Goal: Task Accomplishment & Management: Complete application form

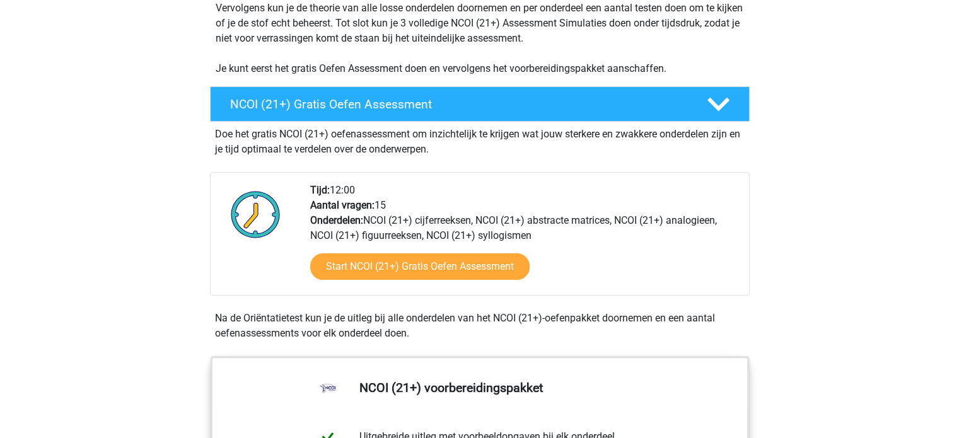
scroll to position [295, 0]
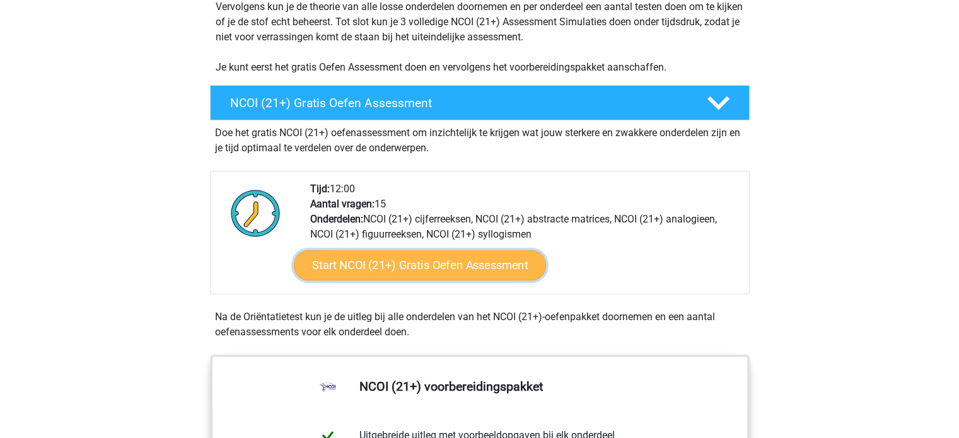
click at [355, 264] on link "Start NCOI (21+) Gratis Oefen Assessment" at bounding box center [419, 265] width 252 height 30
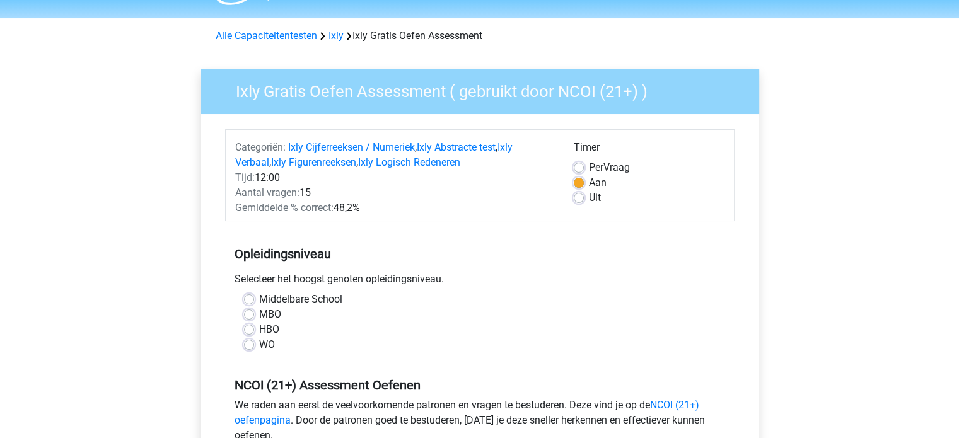
scroll to position [35, 0]
click at [259, 312] on label "MBO" at bounding box center [270, 313] width 22 height 15
click at [252, 312] on input "MBO" at bounding box center [249, 312] width 10 height 13
radio input "true"
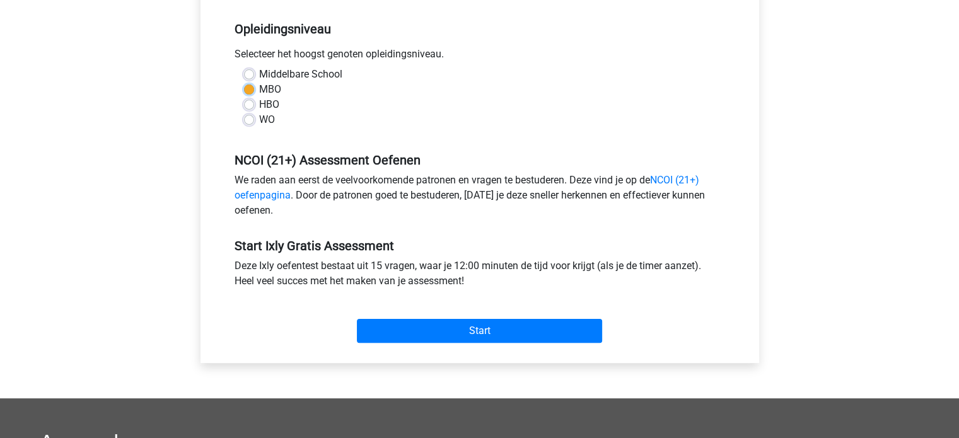
scroll to position [260, 0]
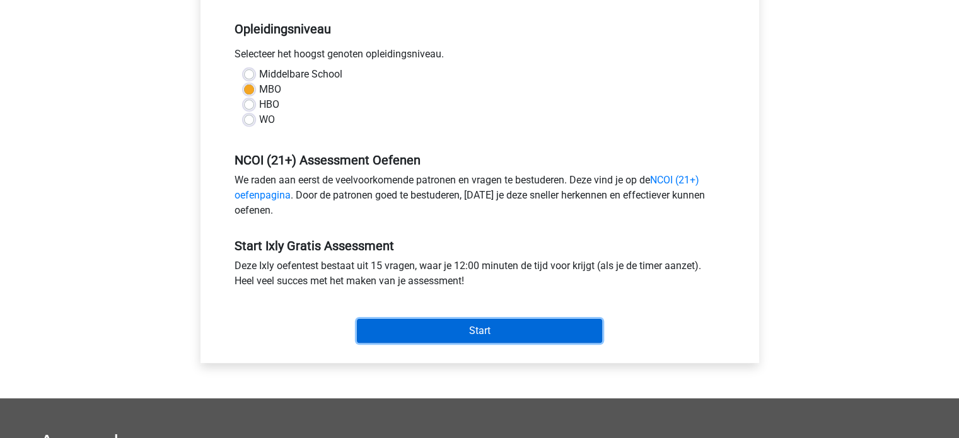
click at [396, 329] on input "Start" at bounding box center [479, 331] width 245 height 24
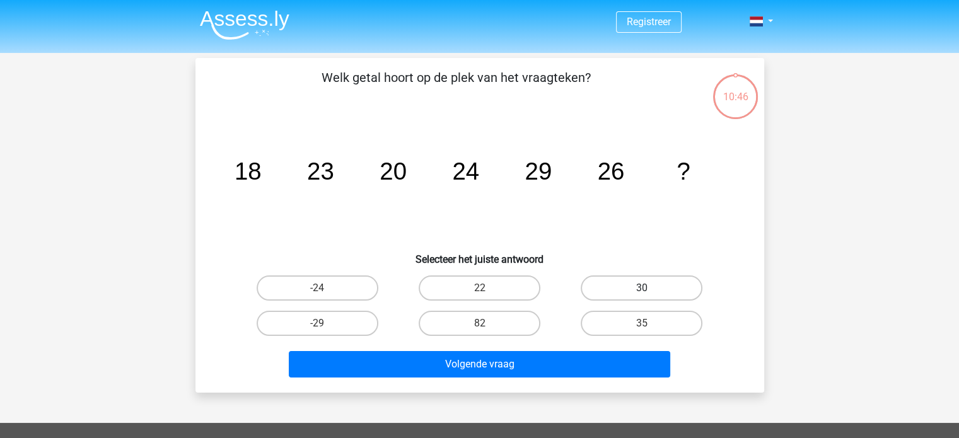
click at [623, 279] on label "30" at bounding box center [642, 288] width 122 height 25
click at [642, 288] on input "30" at bounding box center [646, 292] width 8 height 8
radio input "true"
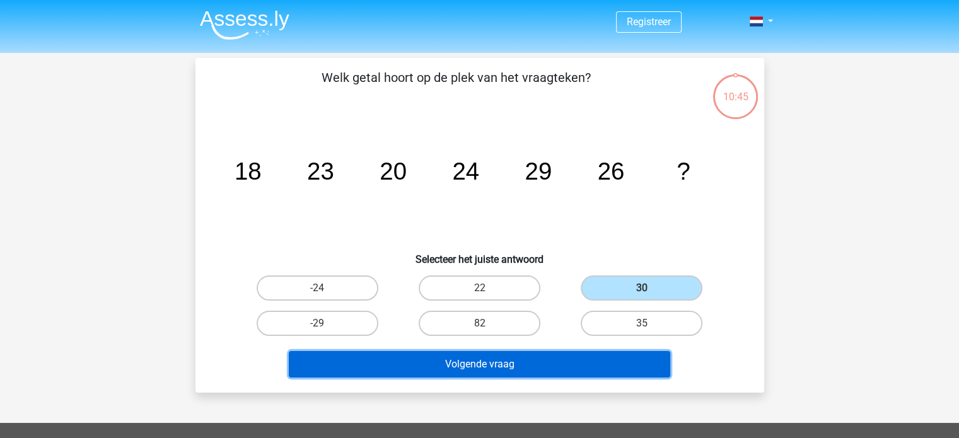
click at [553, 364] on button "Volgende vraag" at bounding box center [479, 364] width 381 height 26
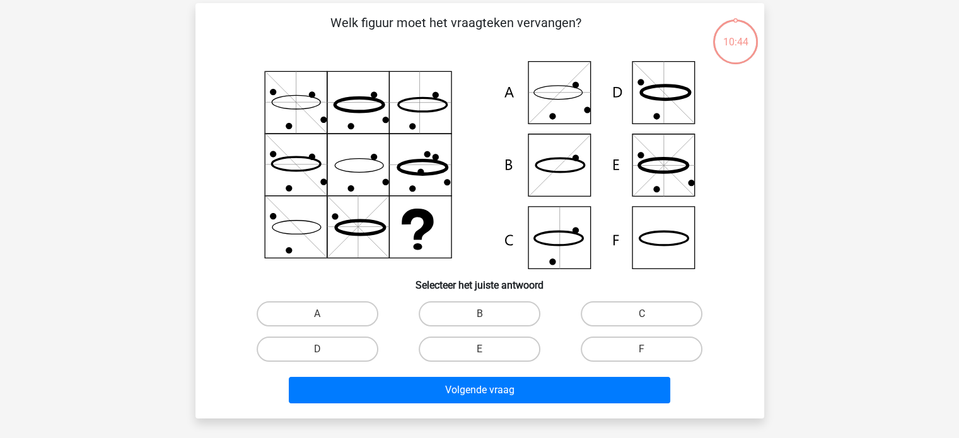
scroll to position [58, 0]
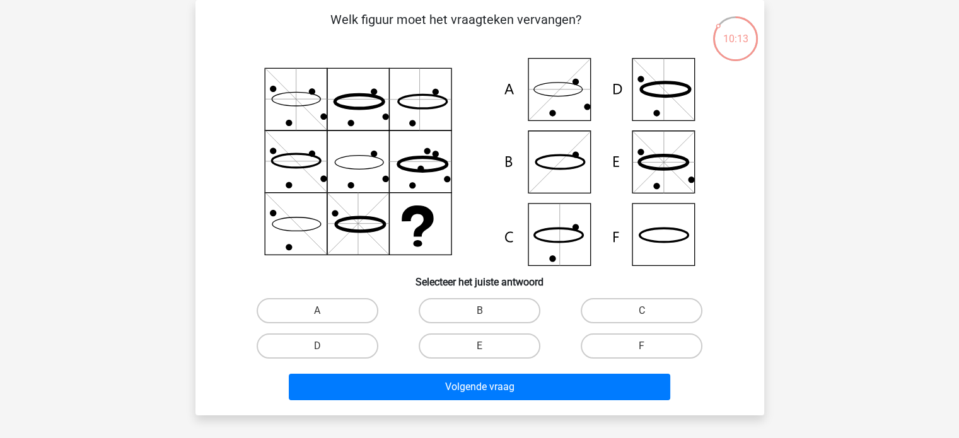
click at [581, 164] on icon at bounding box center [559, 162] width 49 height 14
click at [456, 310] on label "B" at bounding box center [480, 310] width 122 height 25
click at [479, 311] on input "B" at bounding box center [483, 315] width 8 height 8
radio input "true"
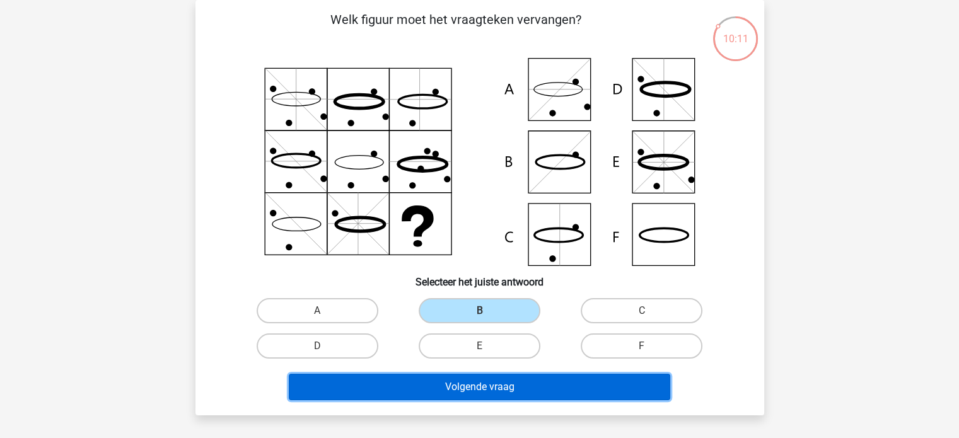
click at [465, 392] on button "Volgende vraag" at bounding box center [479, 387] width 381 height 26
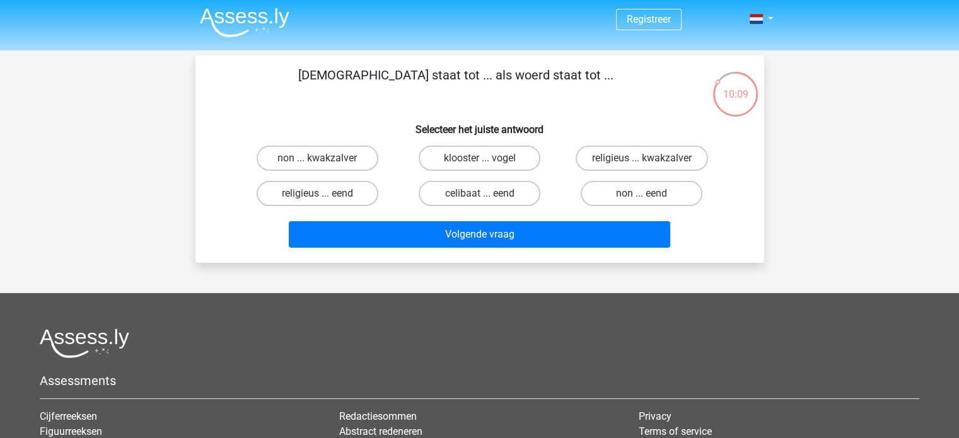
scroll to position [0, 0]
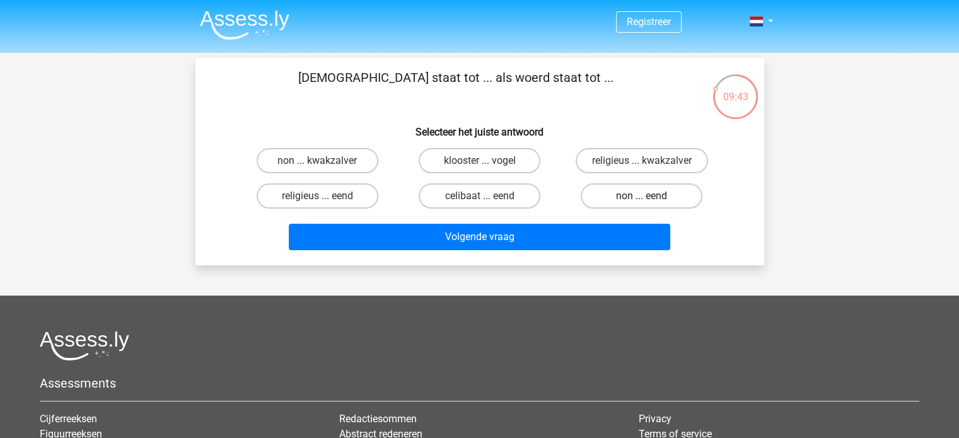
click at [607, 206] on label "non ... eend" at bounding box center [642, 195] width 122 height 25
click at [642, 204] on input "non ... eend" at bounding box center [646, 200] width 8 height 8
radio input "true"
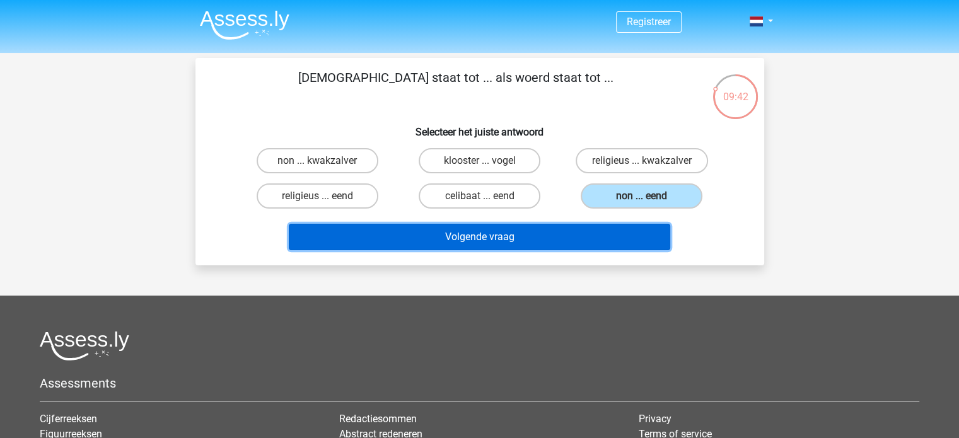
click at [596, 228] on button "Volgende vraag" at bounding box center [479, 237] width 381 height 26
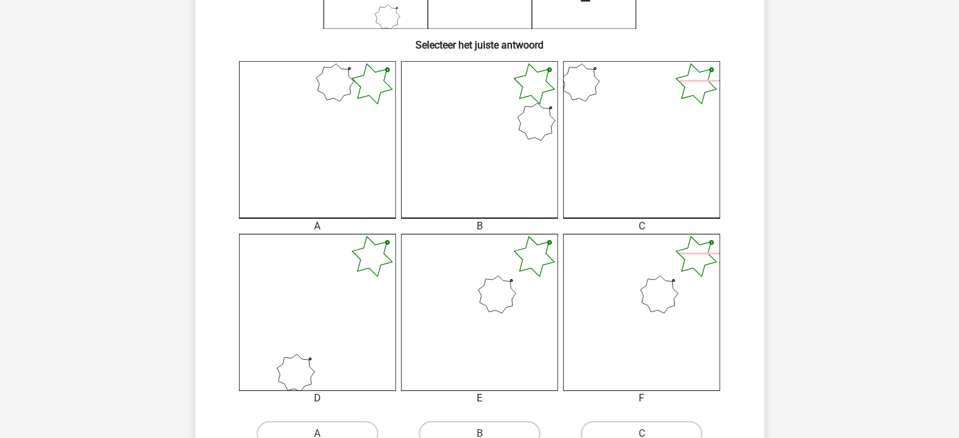
scroll to position [492, 0]
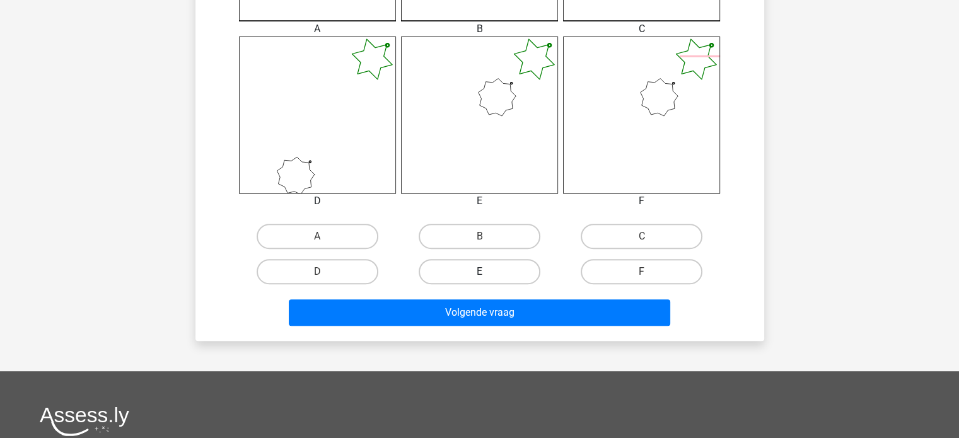
click at [501, 274] on label "E" at bounding box center [480, 271] width 122 height 25
click at [487, 274] on input "E" at bounding box center [483, 276] width 8 height 8
radio input "true"
click at [495, 294] on div "Volgende vraag" at bounding box center [480, 310] width 528 height 42
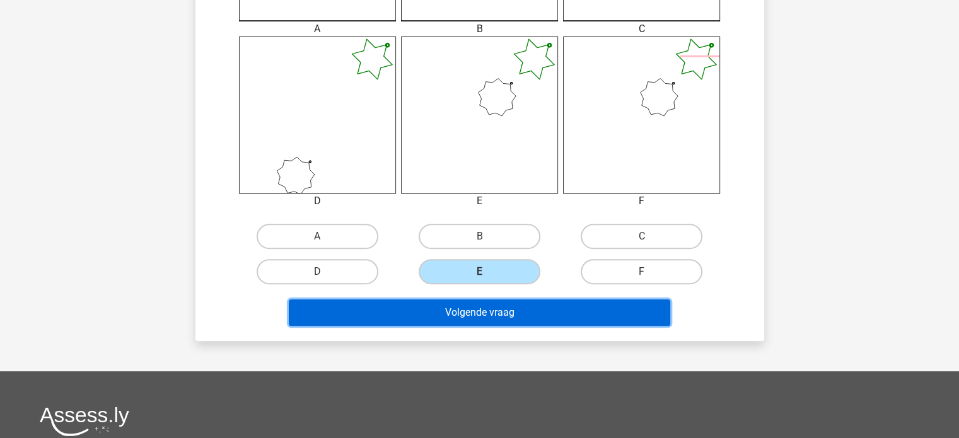
click at [493, 312] on button "Volgende vraag" at bounding box center [479, 313] width 381 height 26
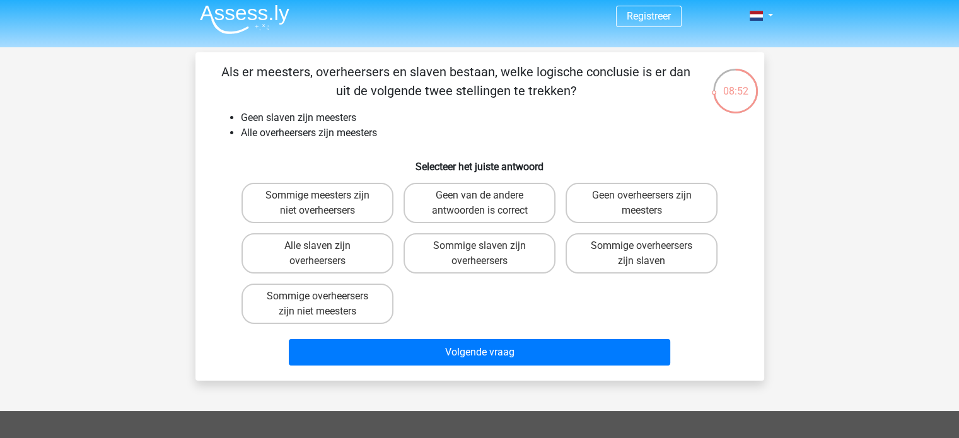
scroll to position [6, 0]
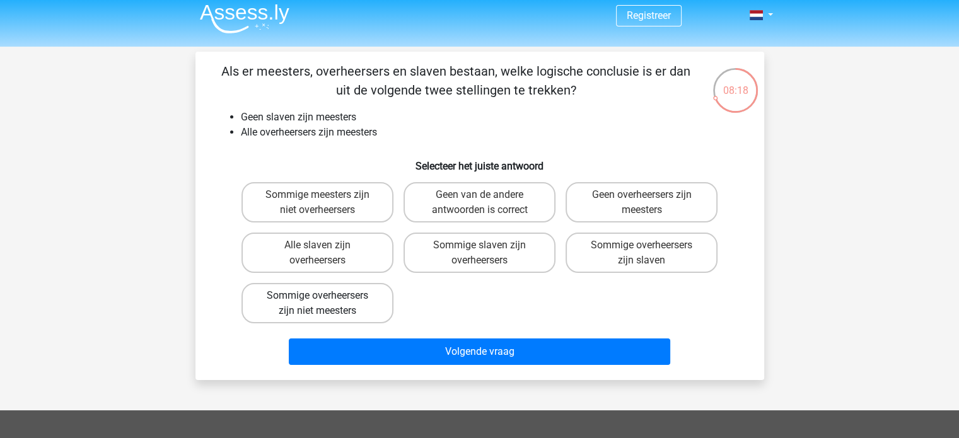
click at [361, 285] on label "Sommige overheersers zijn niet meesters" at bounding box center [317, 303] width 152 height 40
click at [325, 296] on input "Sommige overheersers zijn niet meesters" at bounding box center [321, 300] width 8 height 8
radio input "true"
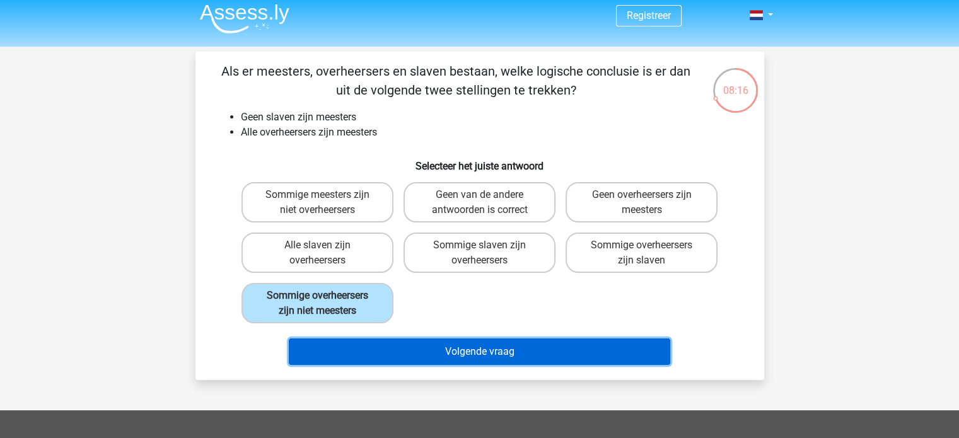
click at [409, 350] on button "Volgende vraag" at bounding box center [479, 352] width 381 height 26
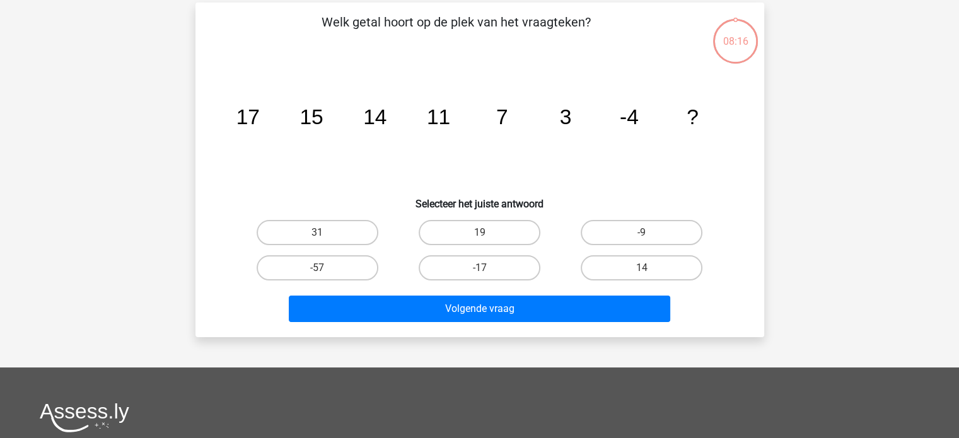
scroll to position [58, 0]
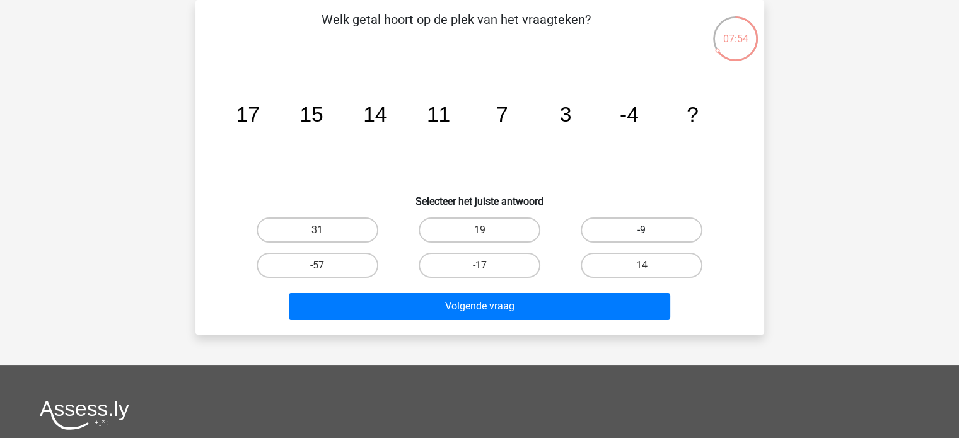
click at [600, 231] on label "-9" at bounding box center [642, 230] width 122 height 25
click at [642, 231] on input "-9" at bounding box center [646, 234] width 8 height 8
radio input "true"
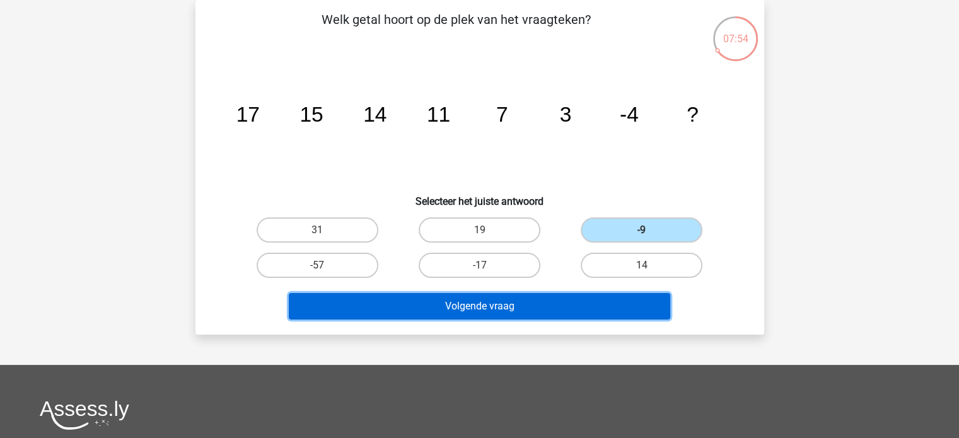
click at [563, 305] on button "Volgende vraag" at bounding box center [479, 306] width 381 height 26
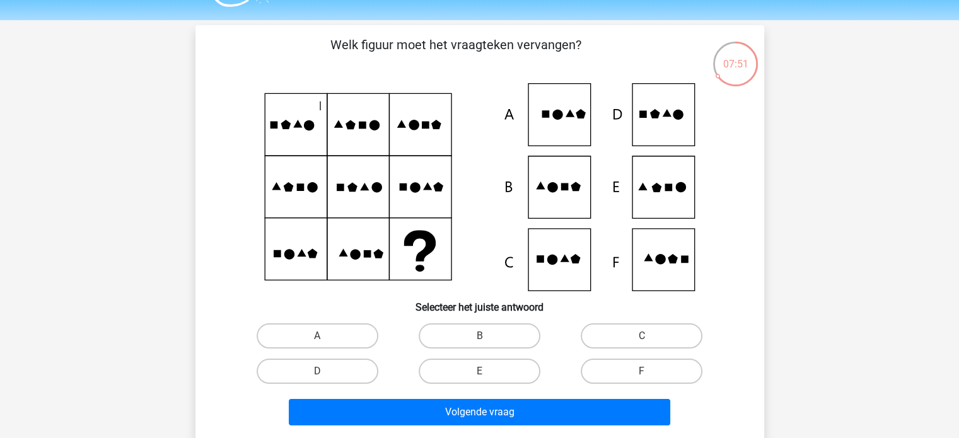
scroll to position [33, 0]
click at [508, 362] on label "E" at bounding box center [480, 371] width 122 height 25
click at [487, 371] on input "E" at bounding box center [483, 375] width 8 height 8
radio input "true"
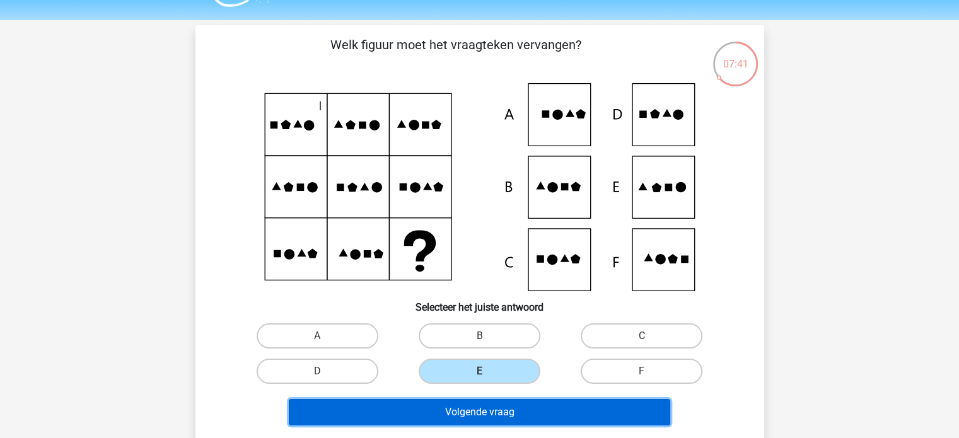
click at [507, 407] on button "Volgende vraag" at bounding box center [479, 412] width 381 height 26
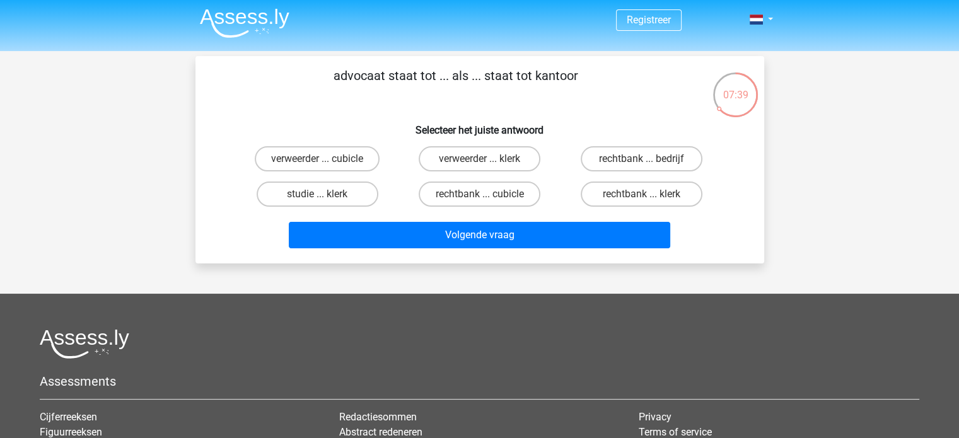
scroll to position [1, 0]
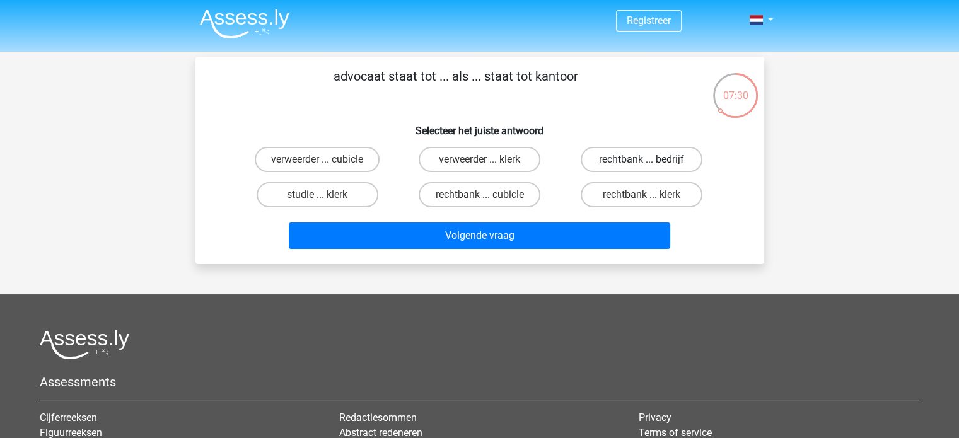
click at [595, 163] on label "rechtbank ... bedrijf" at bounding box center [642, 159] width 122 height 25
click at [642, 163] on input "rechtbank ... bedrijf" at bounding box center [646, 164] width 8 height 8
radio input "true"
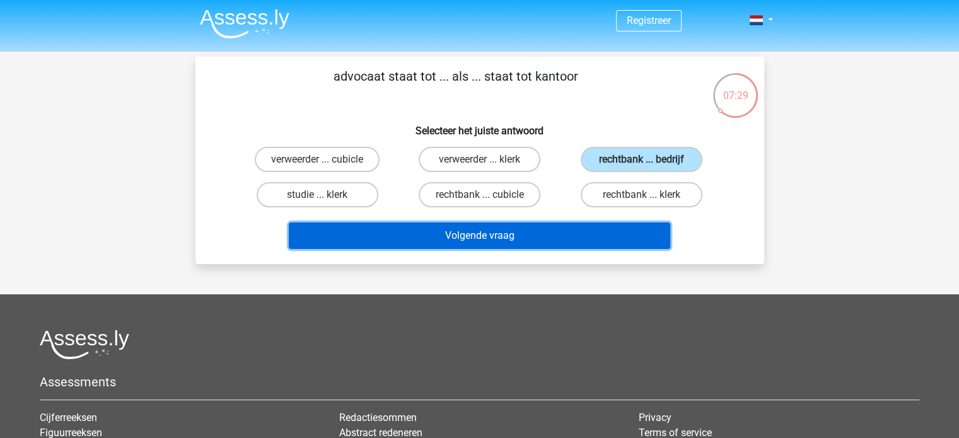
click at [560, 226] on button "Volgende vraag" at bounding box center [479, 236] width 381 height 26
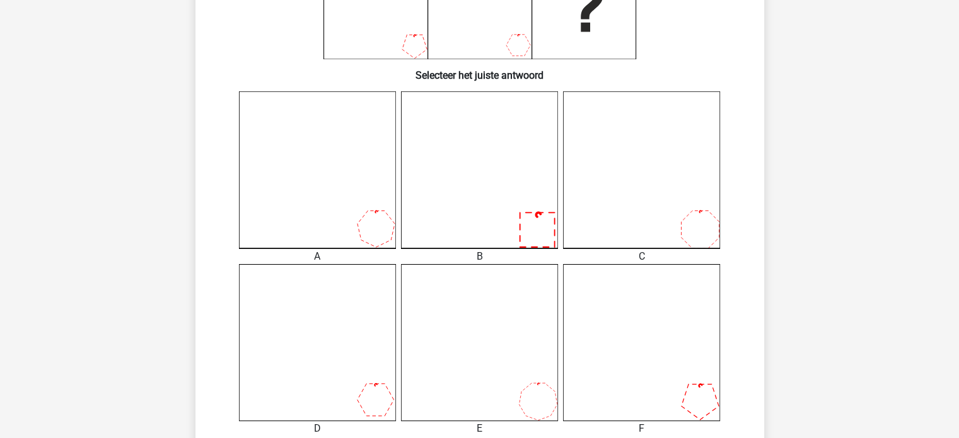
scroll to position [268, 0]
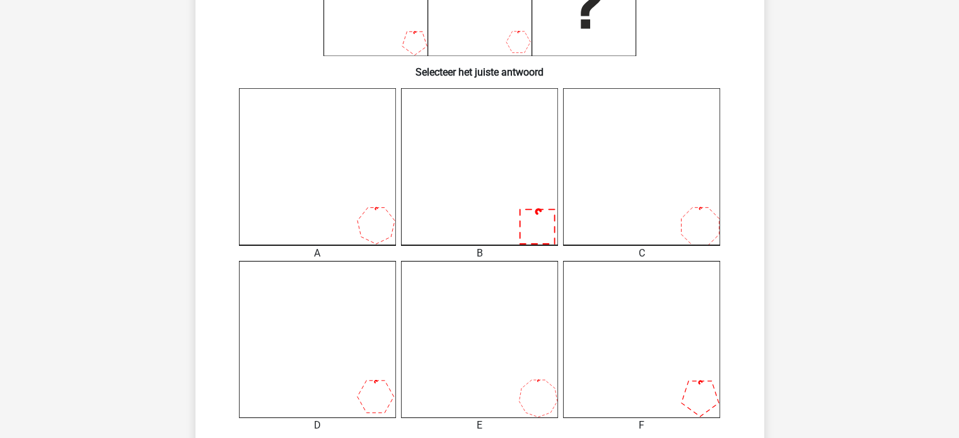
click at [376, 199] on icon at bounding box center [317, 166] width 157 height 157
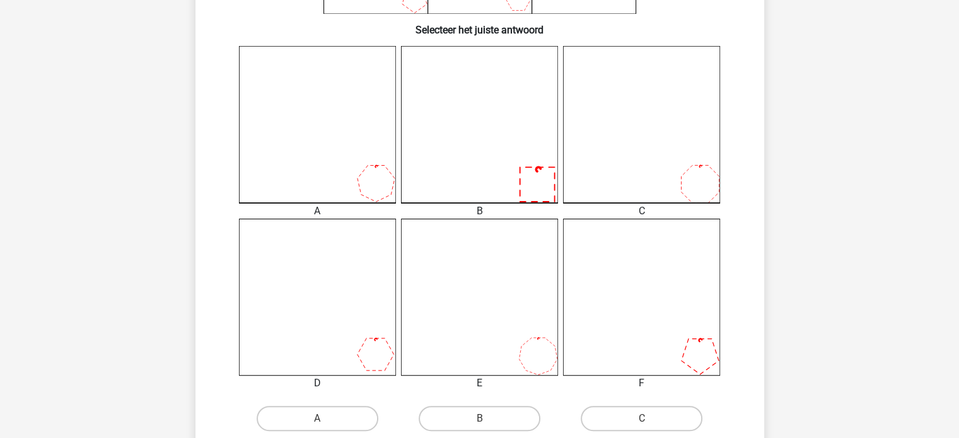
scroll to position [311, 0]
click at [322, 418] on input "A" at bounding box center [321, 422] width 8 height 8
radio input "true"
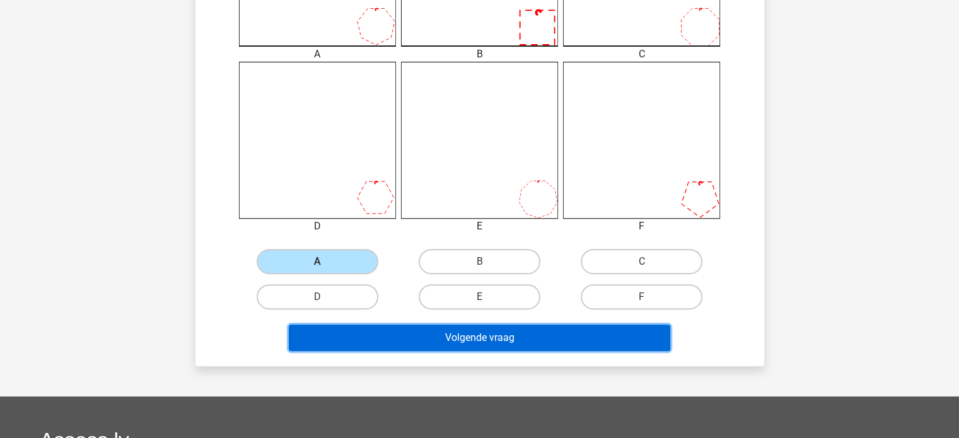
click at [400, 337] on button "Volgende vraag" at bounding box center [479, 338] width 381 height 26
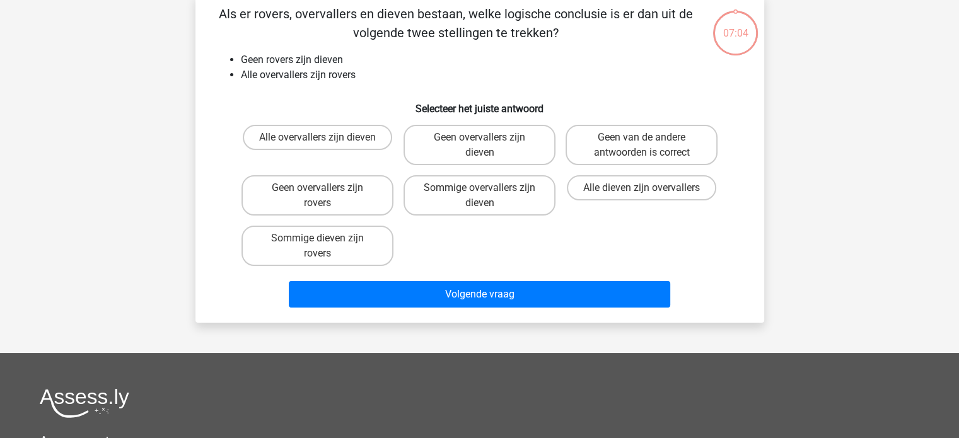
scroll to position [58, 0]
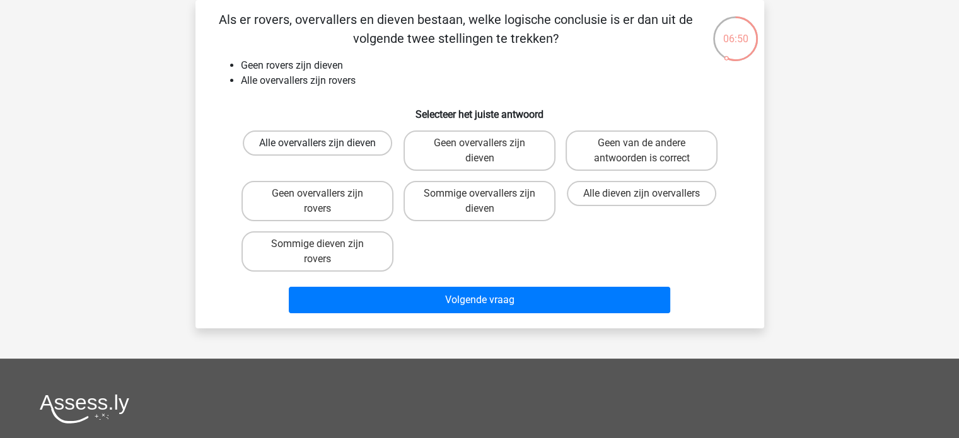
click at [343, 139] on label "Alle overvallers zijn dieven" at bounding box center [317, 143] width 149 height 25
click at [325, 143] on input "Alle overvallers zijn dieven" at bounding box center [321, 147] width 8 height 8
radio input "true"
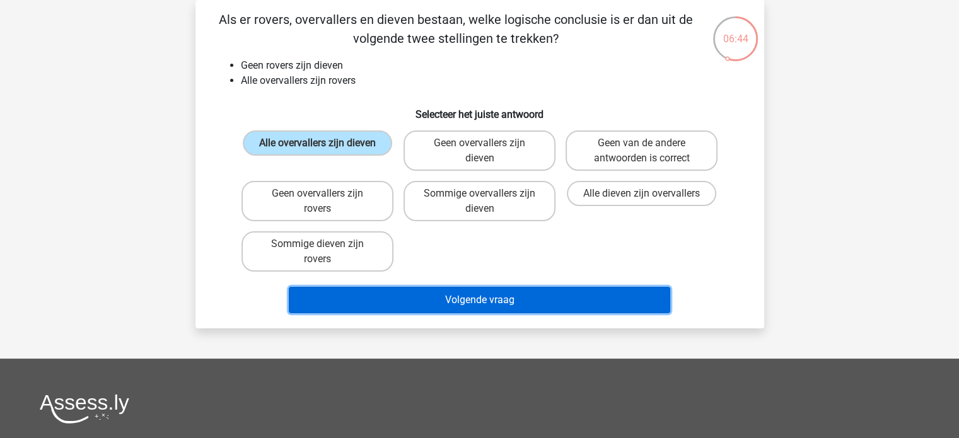
click at [489, 302] on button "Volgende vraag" at bounding box center [479, 300] width 381 height 26
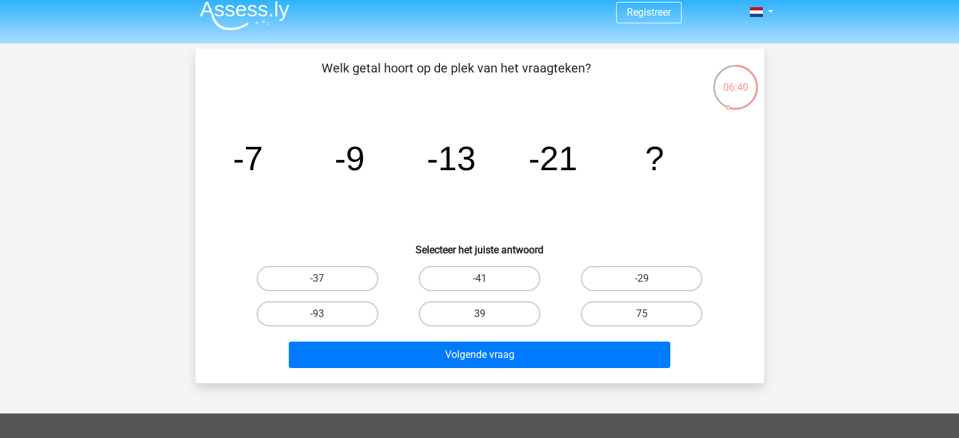
scroll to position [10, 0]
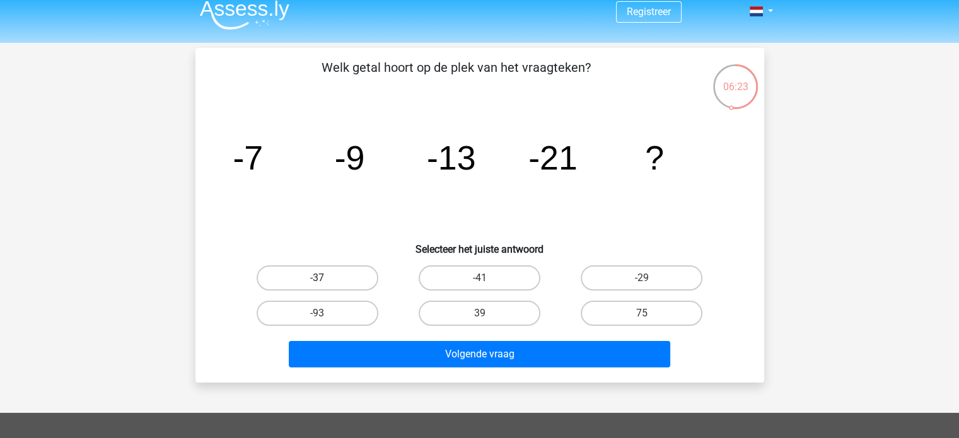
click at [363, 280] on label "-37" at bounding box center [318, 277] width 122 height 25
click at [325, 280] on input "-37" at bounding box center [321, 282] width 8 height 8
radio input "true"
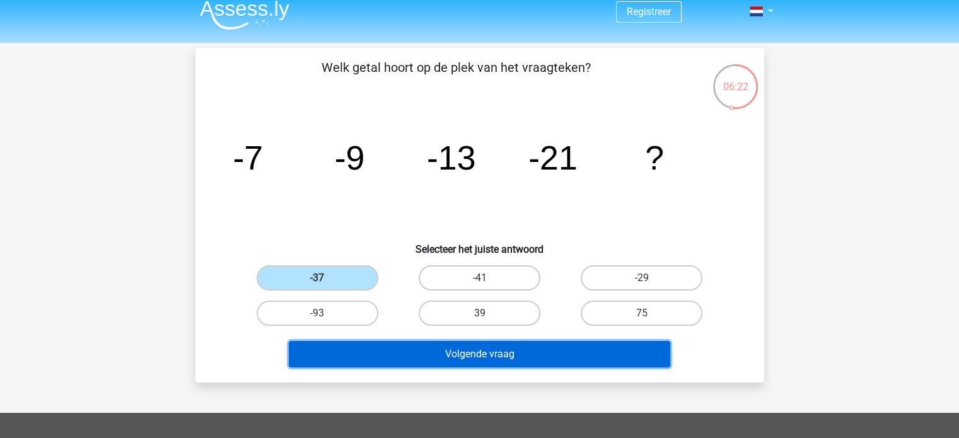
click at [408, 352] on button "Volgende vraag" at bounding box center [479, 354] width 381 height 26
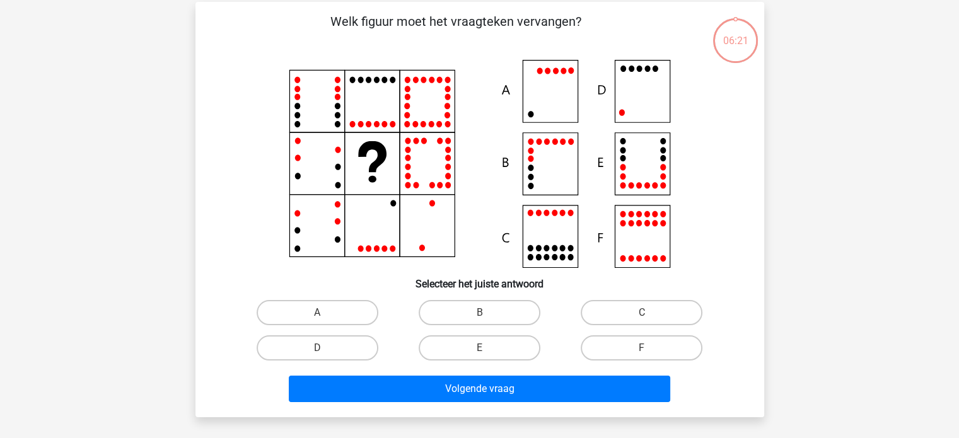
scroll to position [58, 0]
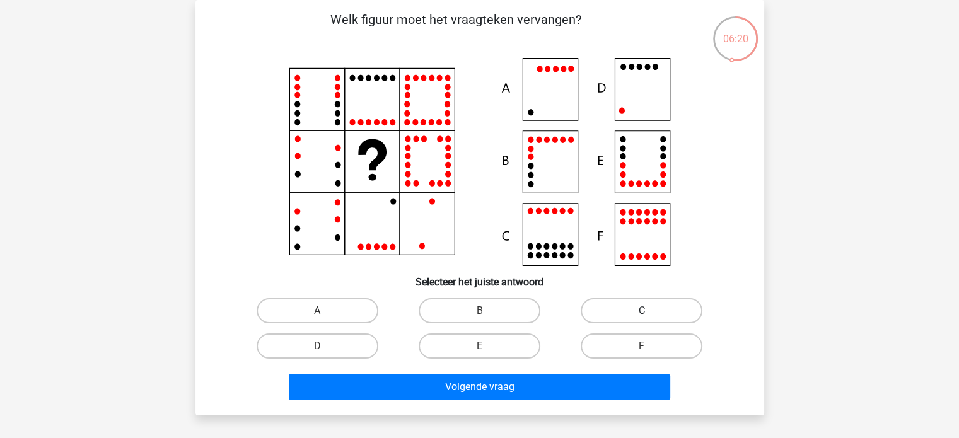
click at [588, 310] on label "C" at bounding box center [642, 310] width 122 height 25
click at [642, 311] on input "C" at bounding box center [646, 315] width 8 height 8
radio input "true"
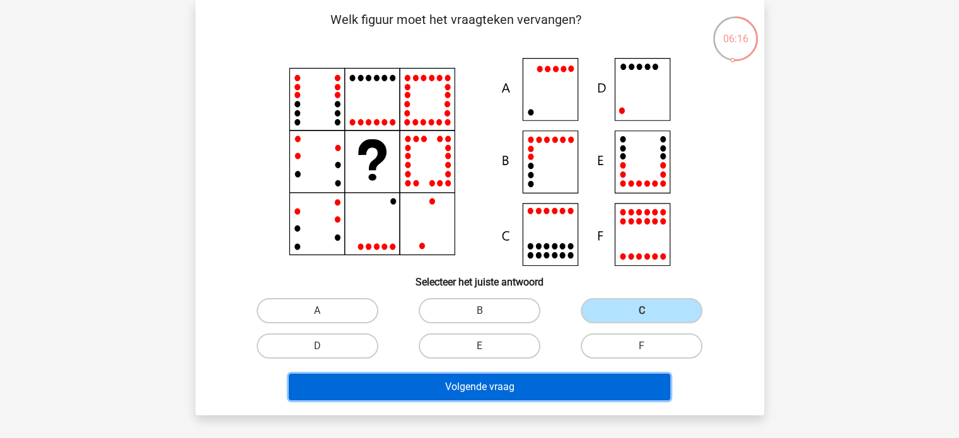
click at [492, 398] on button "Volgende vraag" at bounding box center [479, 387] width 381 height 26
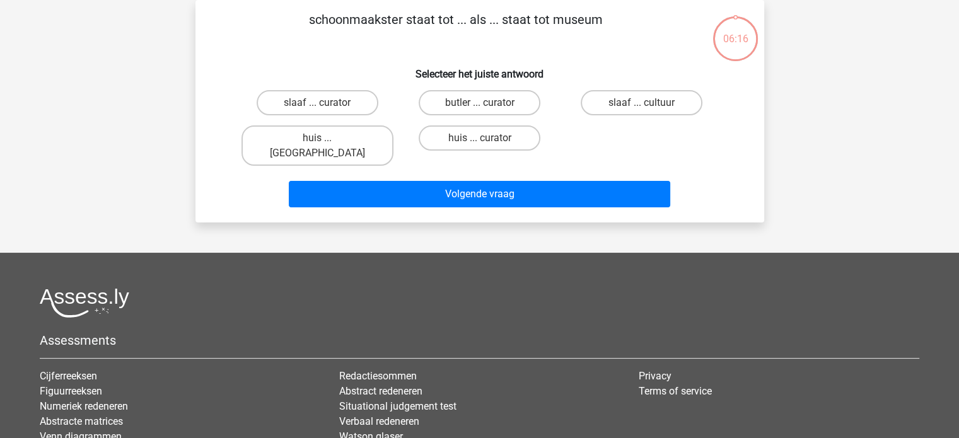
scroll to position [0, 0]
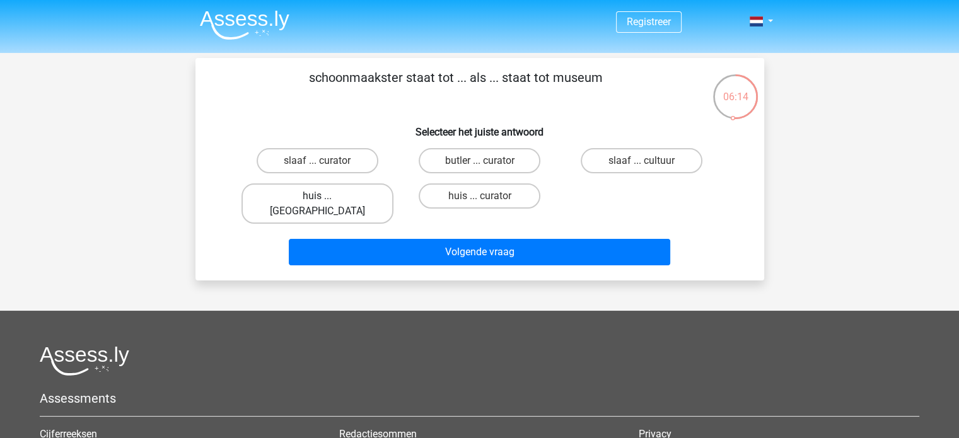
click at [359, 197] on label "huis ... louvre" at bounding box center [317, 203] width 152 height 40
click at [325, 197] on input "huis ... louvre" at bounding box center [321, 200] width 8 height 8
radio input "true"
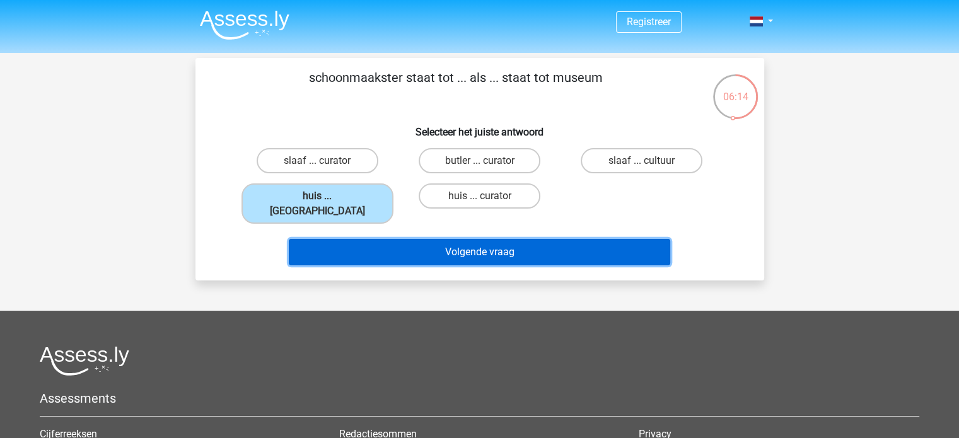
click at [379, 239] on button "Volgende vraag" at bounding box center [479, 252] width 381 height 26
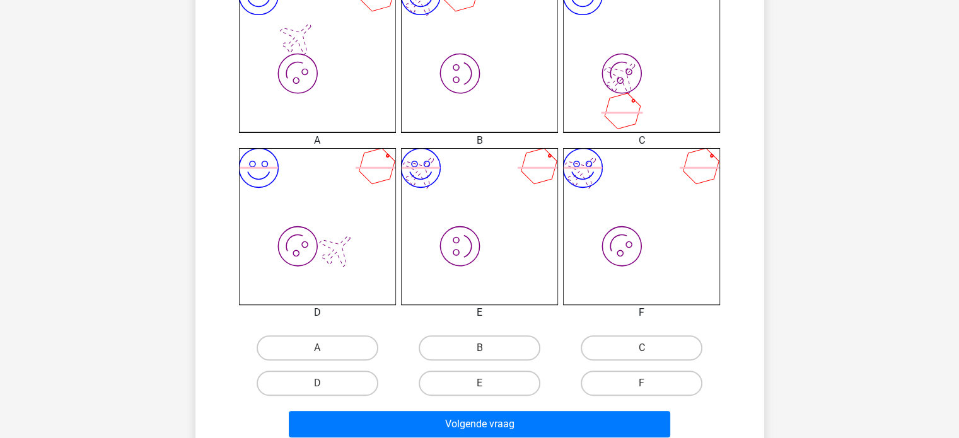
scroll to position [380, 0]
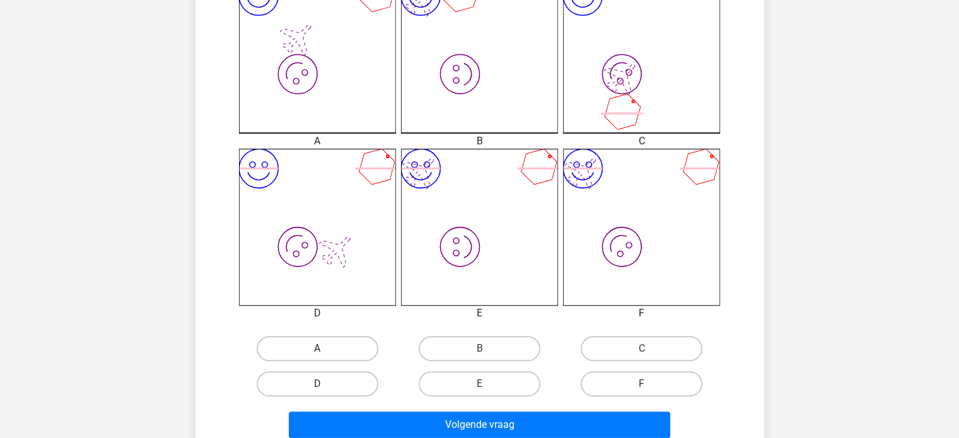
click at [348, 351] on label "A" at bounding box center [318, 348] width 122 height 25
click at [325, 351] on input "A" at bounding box center [321, 353] width 8 height 8
radio input "true"
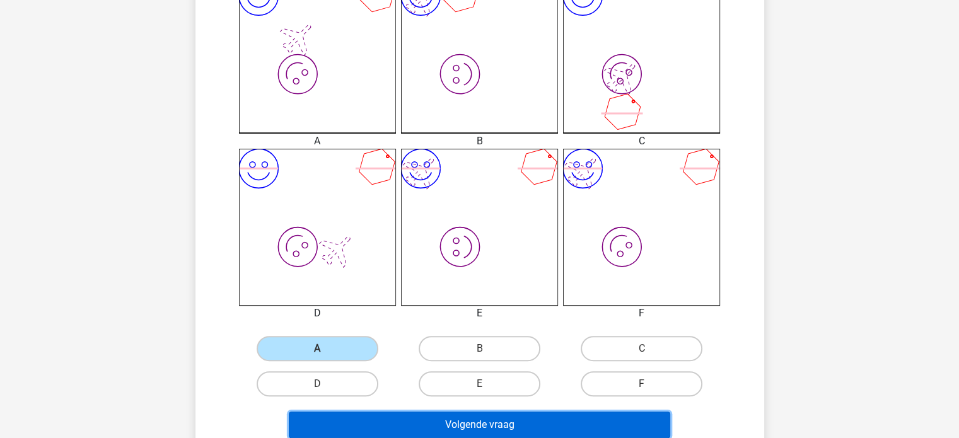
click at [381, 425] on button "Volgende vraag" at bounding box center [479, 425] width 381 height 26
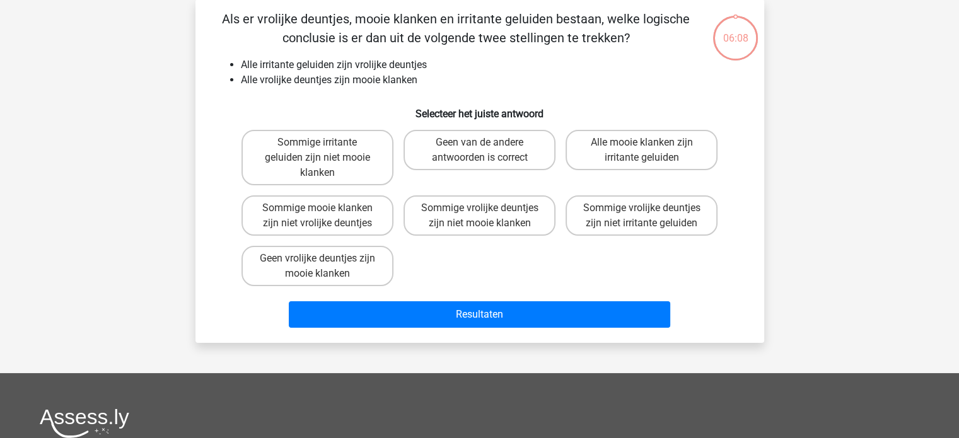
scroll to position [58, 0]
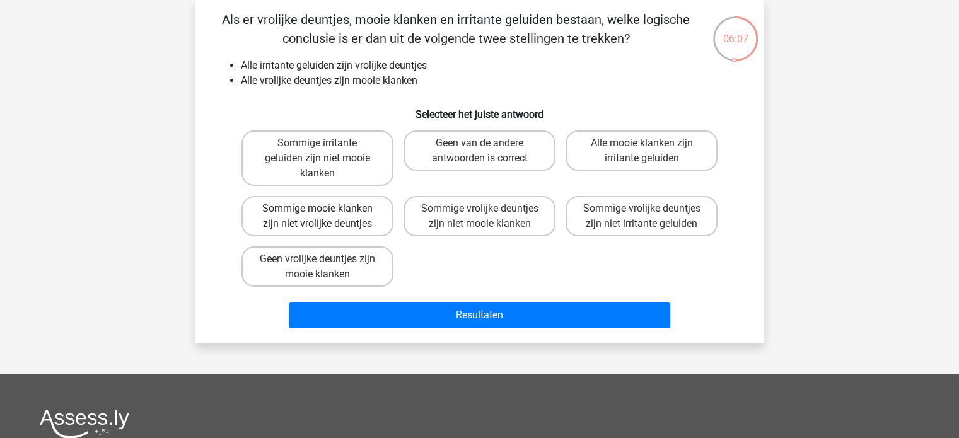
click at [371, 215] on label "Sommige mooie klanken zijn niet vrolijke deuntjes" at bounding box center [317, 216] width 152 height 40
click at [325, 215] on input "Sommige mooie klanken zijn niet vrolijke deuntjes" at bounding box center [321, 213] width 8 height 8
radio input "true"
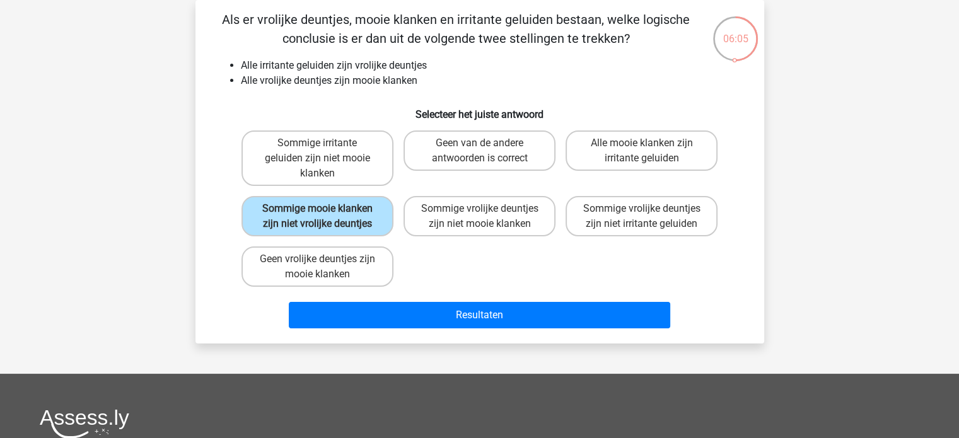
click at [402, 296] on div "Resultaten" at bounding box center [480, 313] width 528 height 42
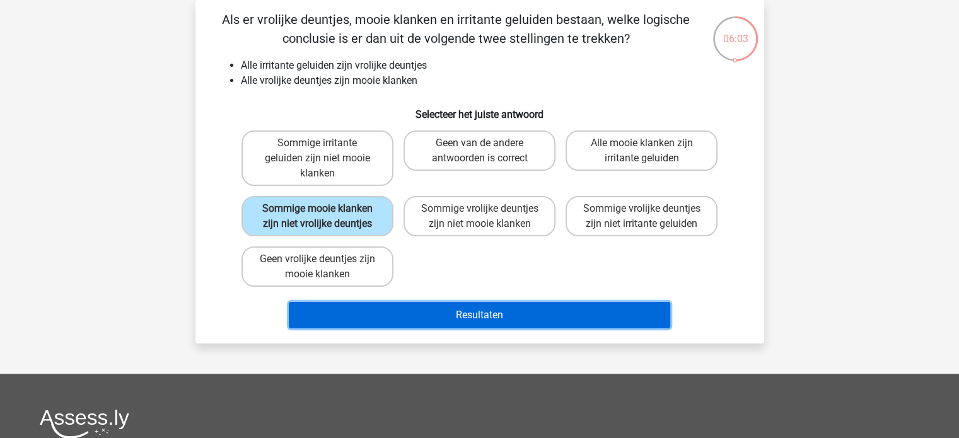
click at [406, 305] on button "Resultaten" at bounding box center [479, 315] width 381 height 26
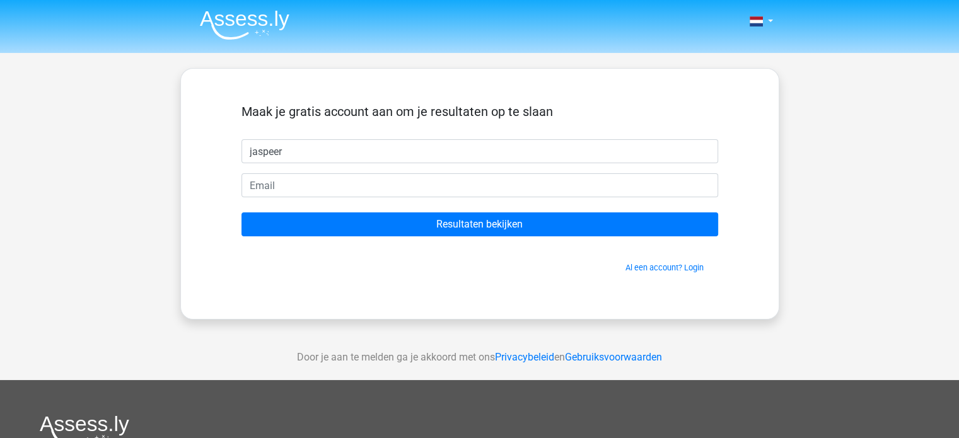
type input "jaspeer"
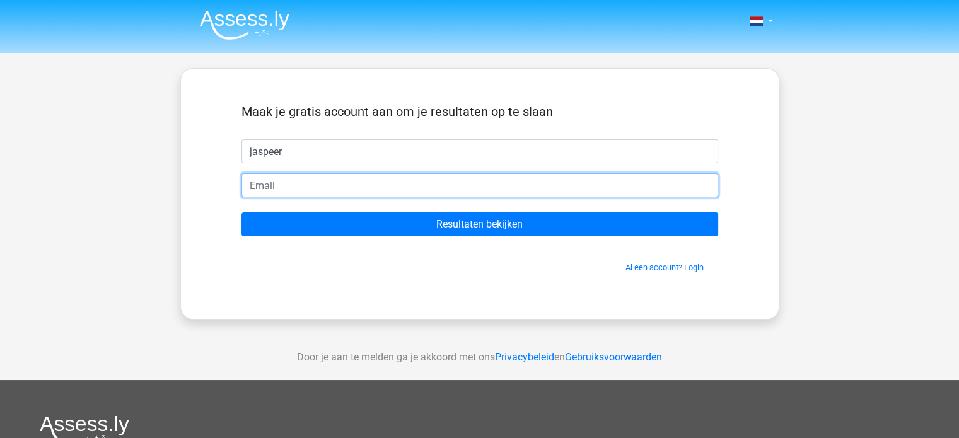
click at [388, 189] on input "email" at bounding box center [479, 185] width 477 height 24
type input "[EMAIL_ADDRESS][DOMAIN_NAME]"
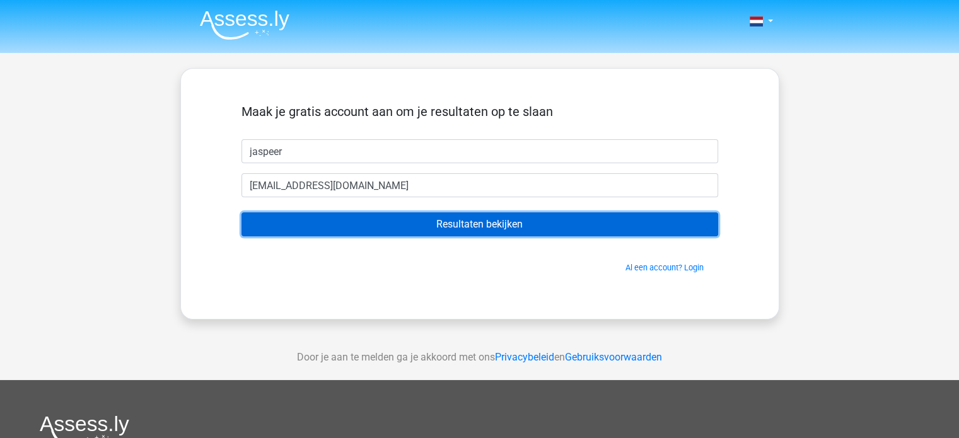
click at [381, 222] on input "Resultaten bekijken" at bounding box center [479, 224] width 477 height 24
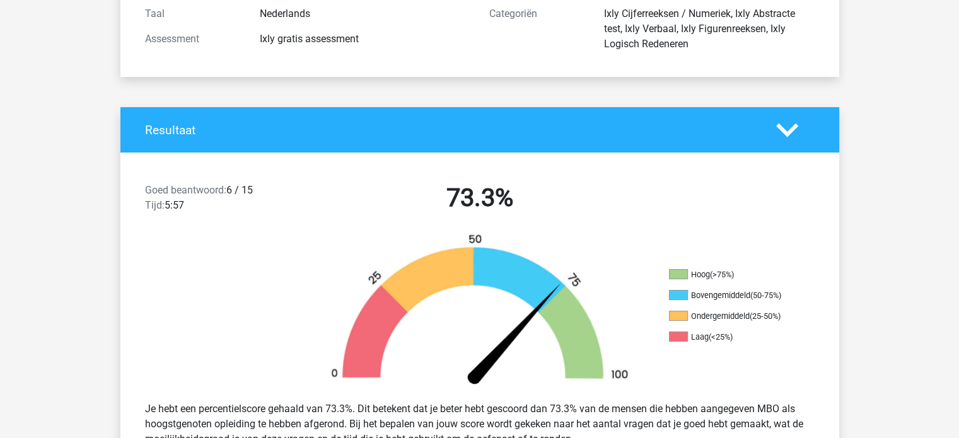
scroll to position [59, 0]
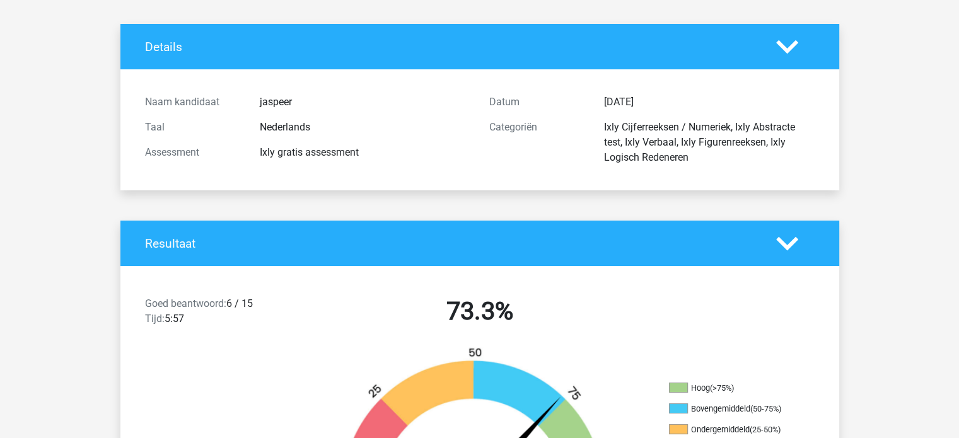
click at [791, 234] on icon at bounding box center [787, 244] width 22 height 22
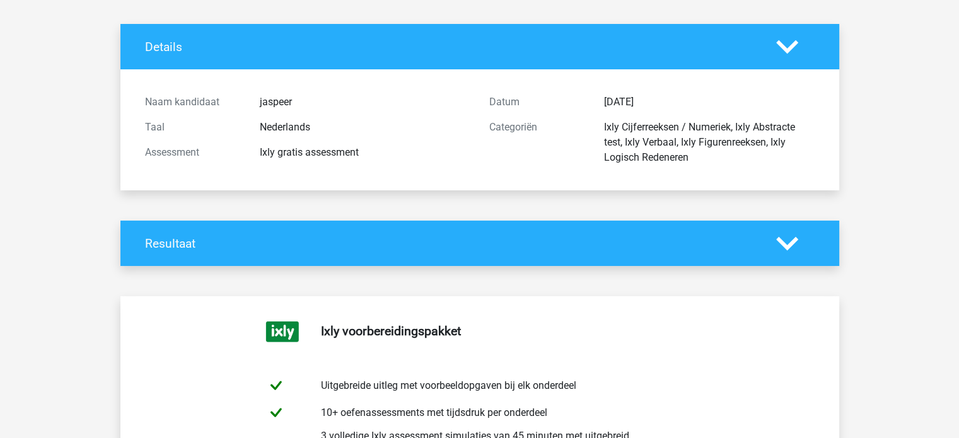
click at [791, 237] on icon at bounding box center [787, 244] width 22 height 22
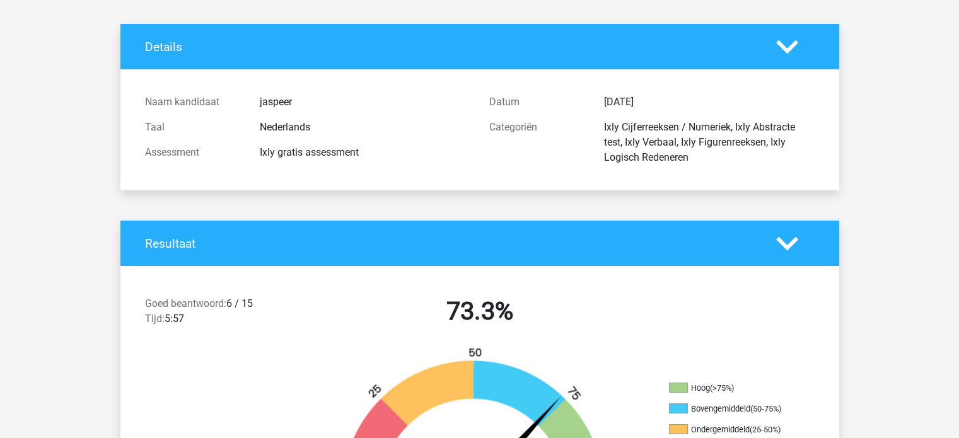
click at [791, 237] on icon at bounding box center [787, 244] width 22 height 22
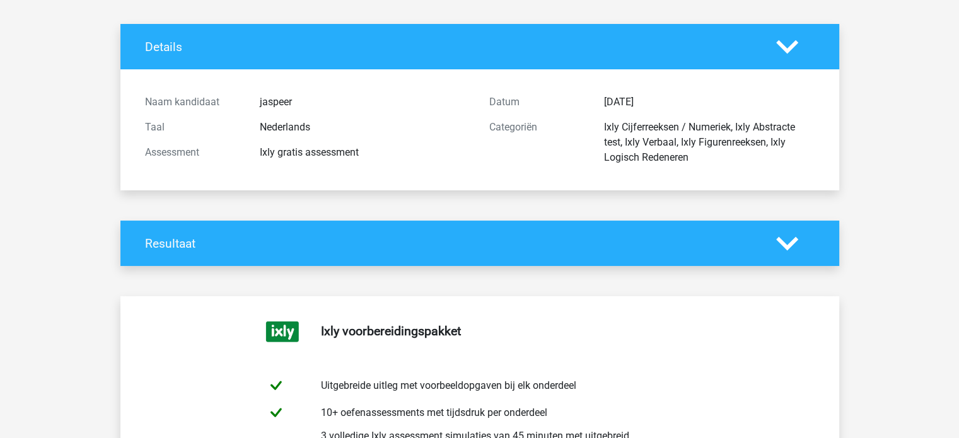
click at [791, 237] on icon at bounding box center [787, 244] width 22 height 22
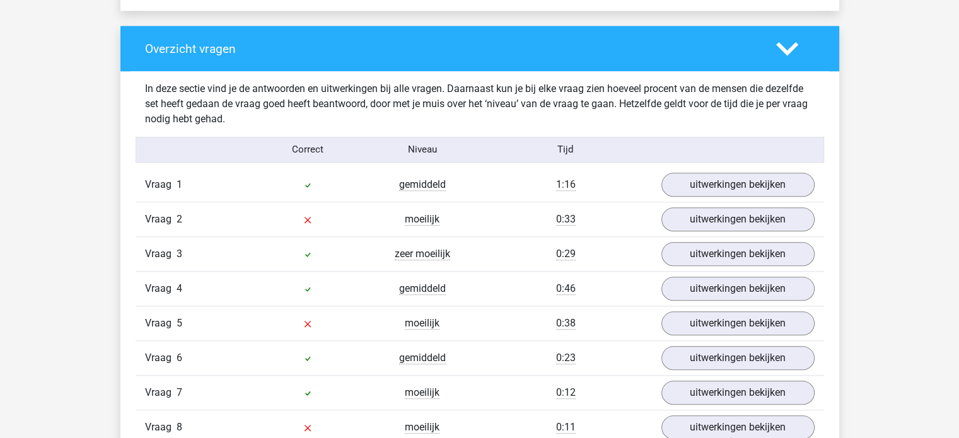
scroll to position [1313, 0]
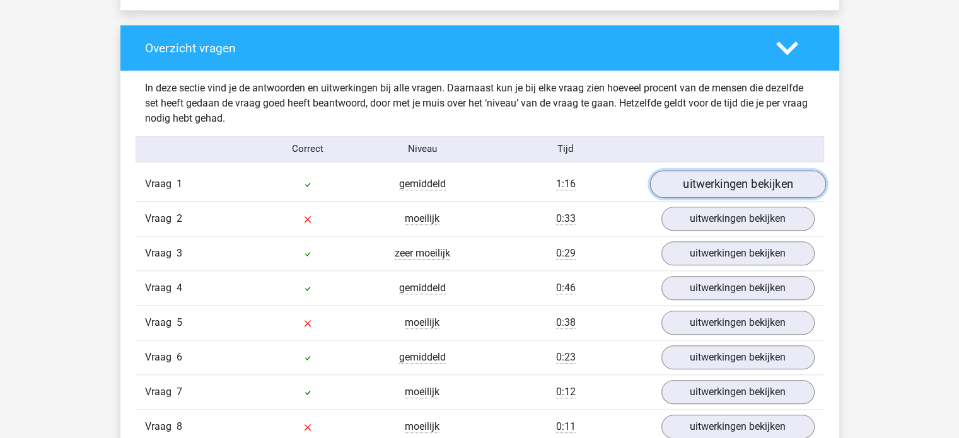
click at [686, 188] on link "uitwerkingen bekijken" at bounding box center [737, 184] width 176 height 28
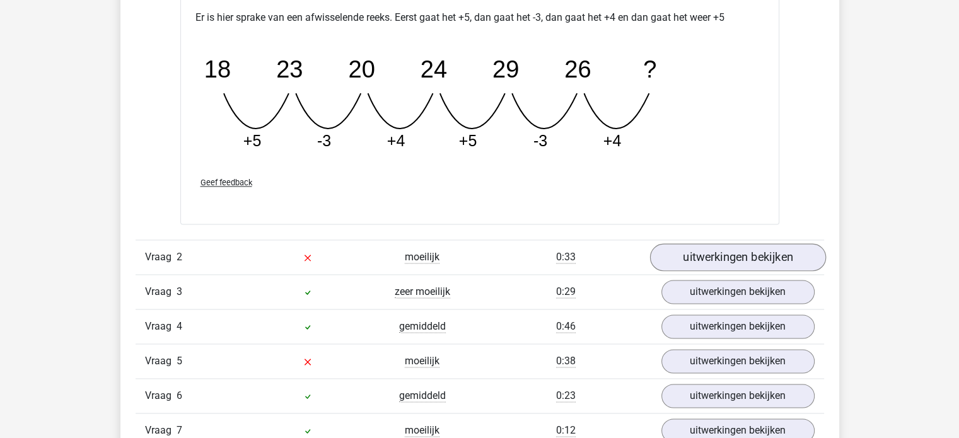
scroll to position [1818, 0]
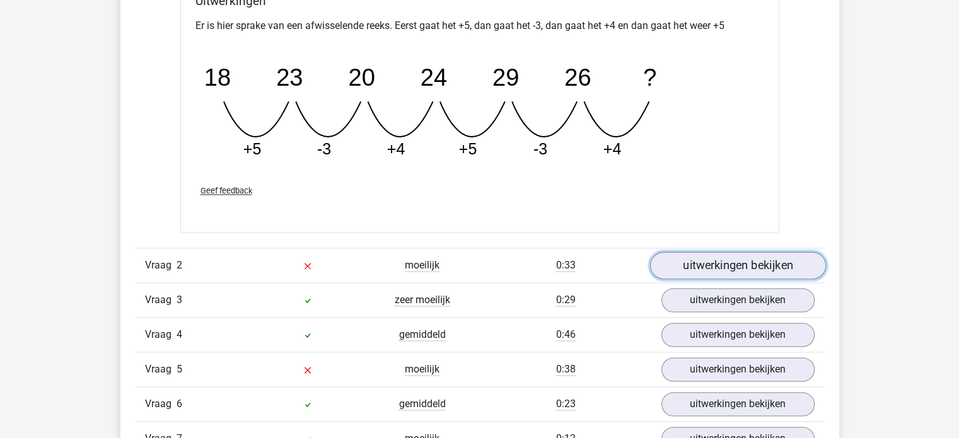
click at [732, 259] on link "uitwerkingen bekijken" at bounding box center [737, 266] width 176 height 28
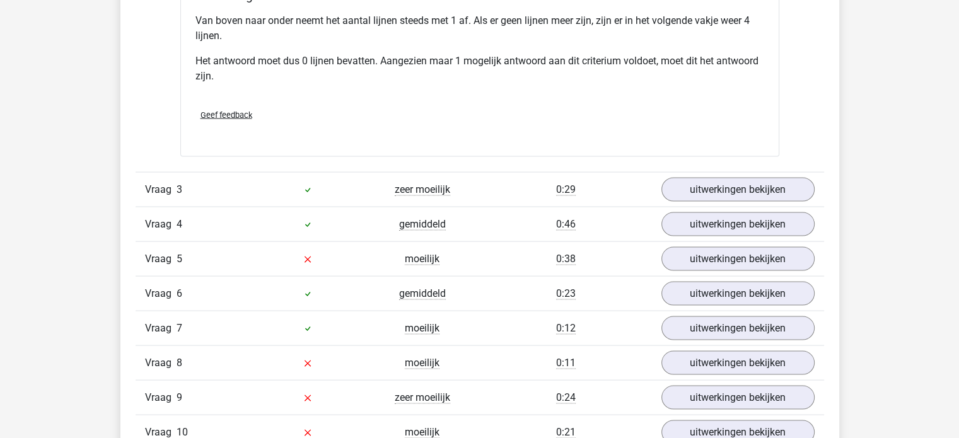
scroll to position [2478, 0]
click at [687, 189] on link "uitwerkingen bekijken" at bounding box center [737, 189] width 176 height 28
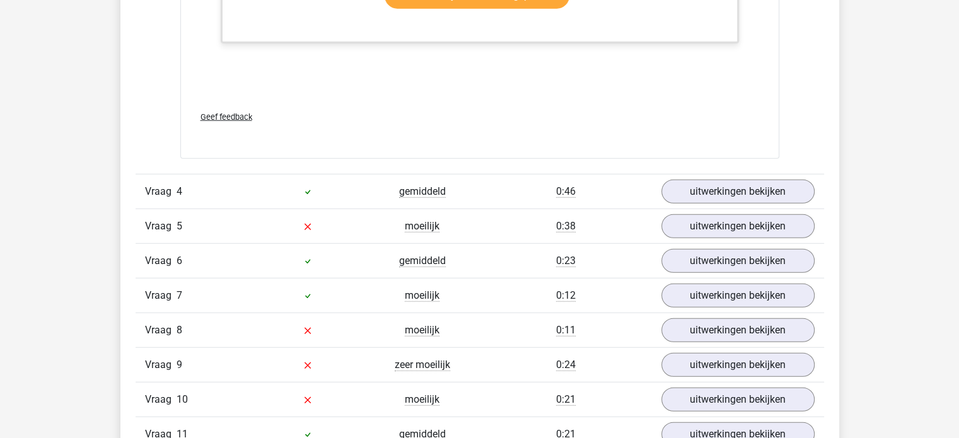
scroll to position [3139, 0]
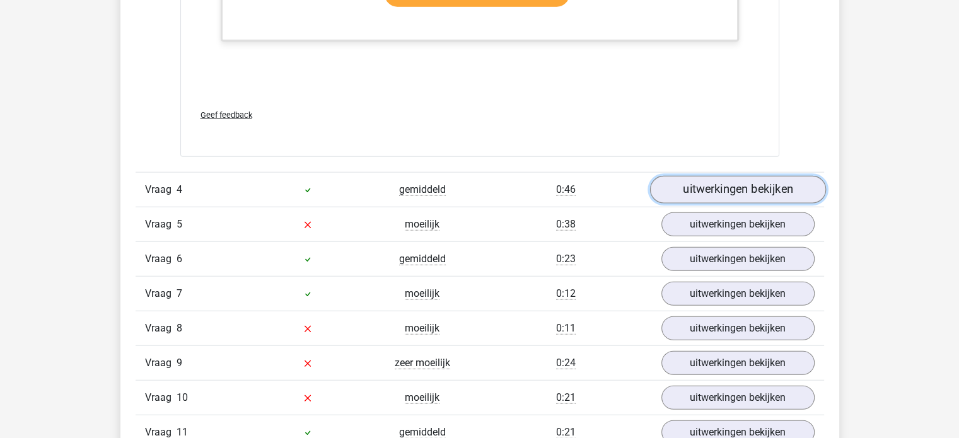
click at [677, 177] on link "uitwerkingen bekijken" at bounding box center [737, 190] width 176 height 28
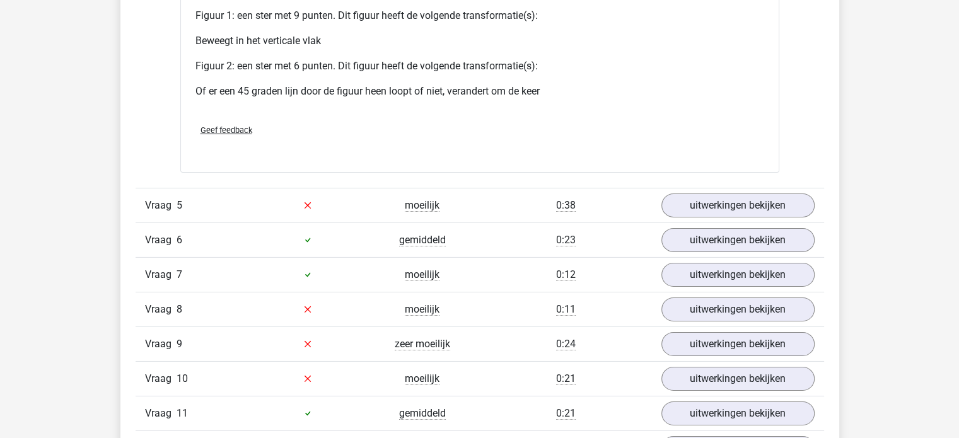
scroll to position [4053, 0]
click at [672, 204] on link "uitwerkingen bekijken" at bounding box center [737, 206] width 176 height 28
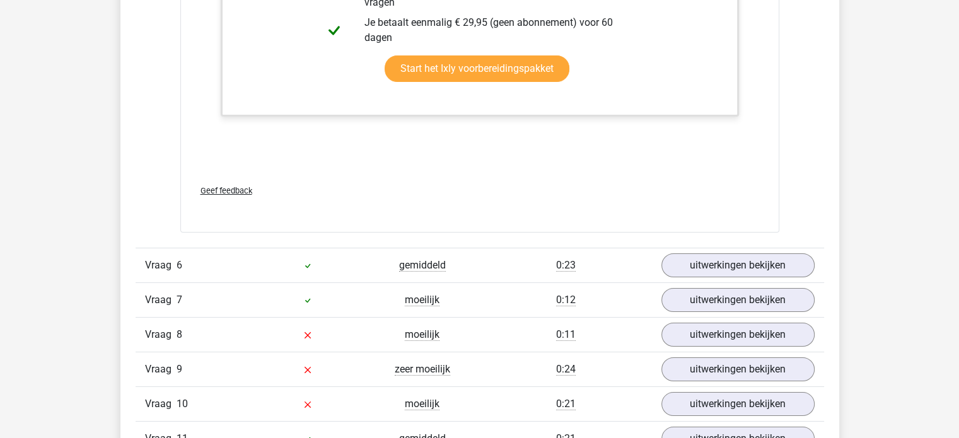
scroll to position [4785, 0]
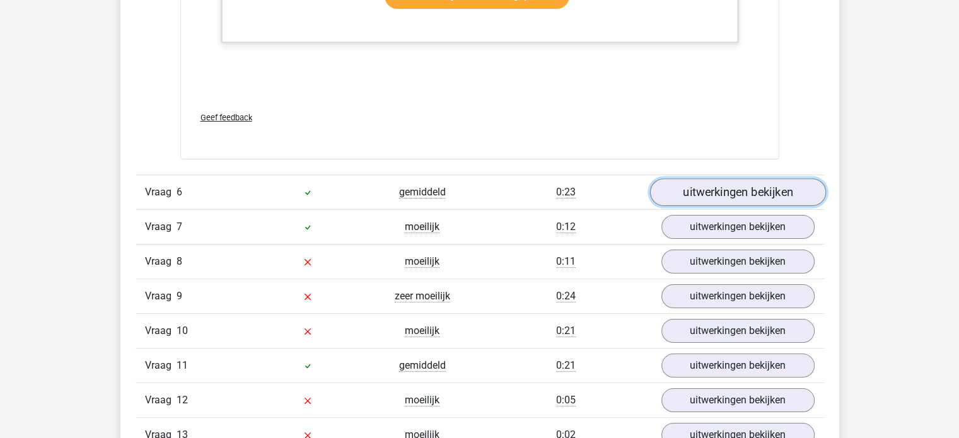
click at [727, 198] on link "uitwerkingen bekijken" at bounding box center [737, 192] width 176 height 28
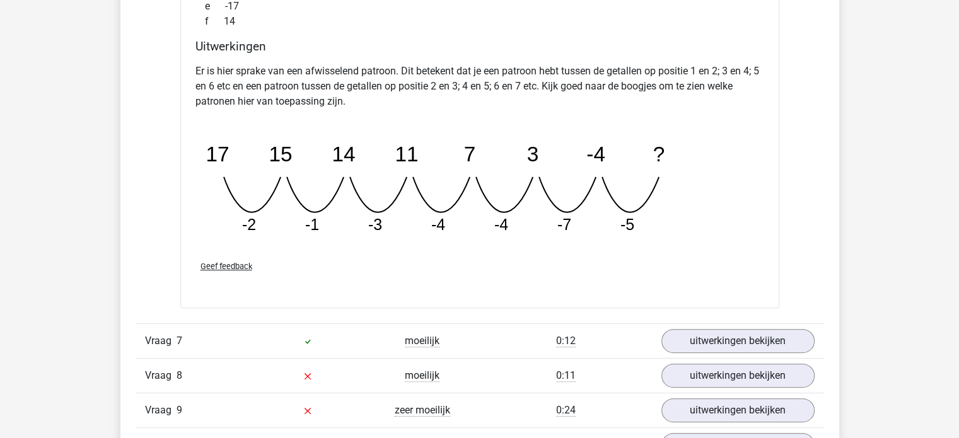
scroll to position [5386, 0]
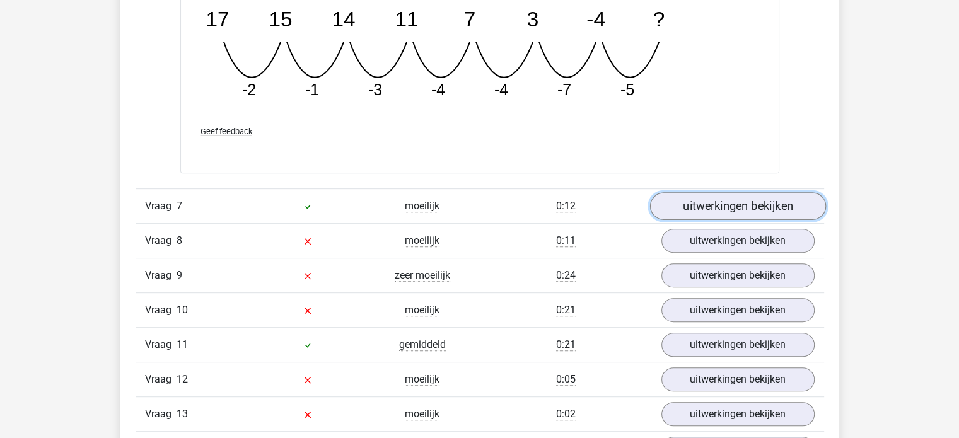
click at [704, 203] on link "uitwerkingen bekijken" at bounding box center [737, 207] width 176 height 28
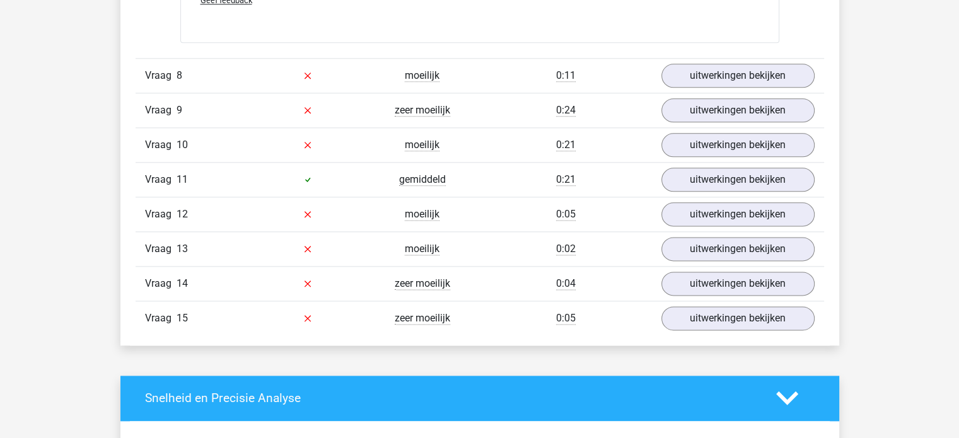
scroll to position [6384, 0]
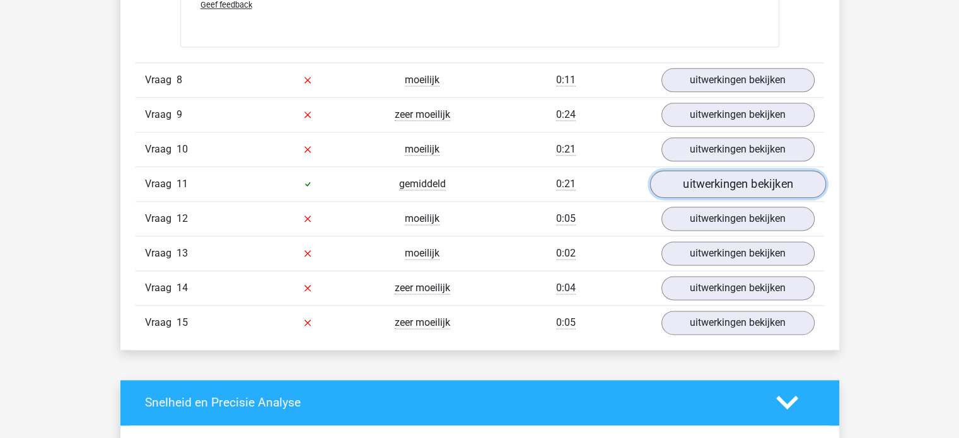
click at [730, 176] on link "uitwerkingen bekijken" at bounding box center [737, 184] width 176 height 28
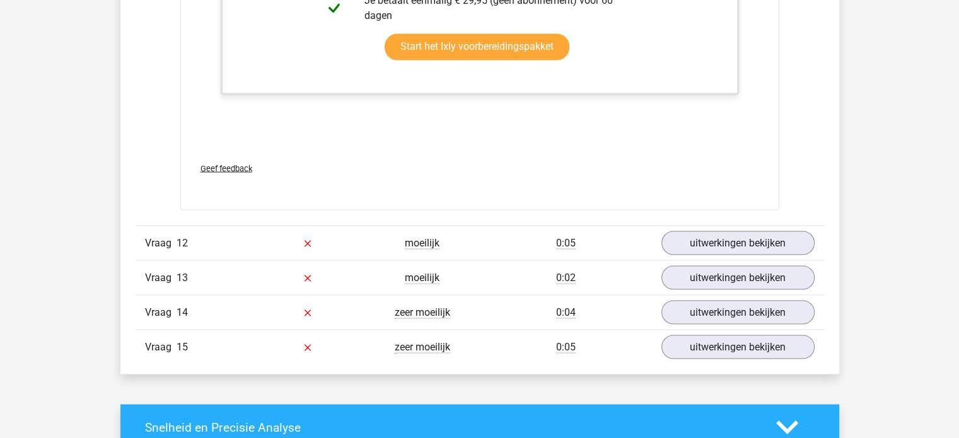
scroll to position [7126, 0]
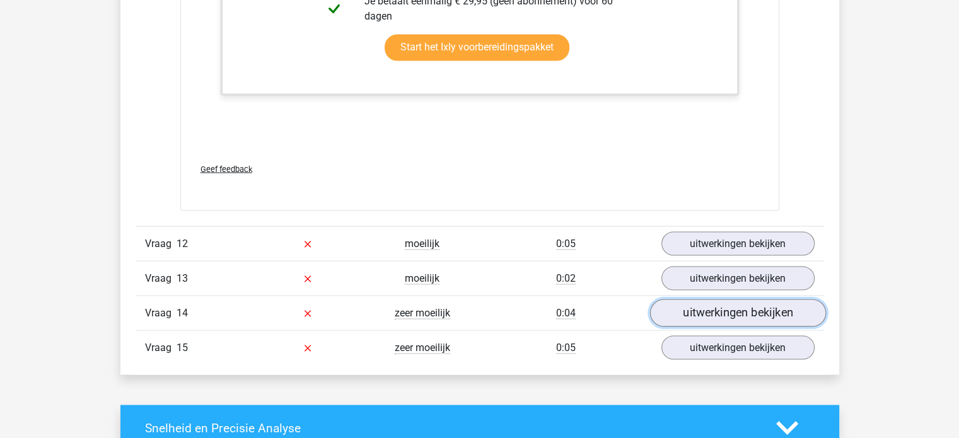
click at [729, 305] on link "uitwerkingen bekijken" at bounding box center [737, 314] width 176 height 28
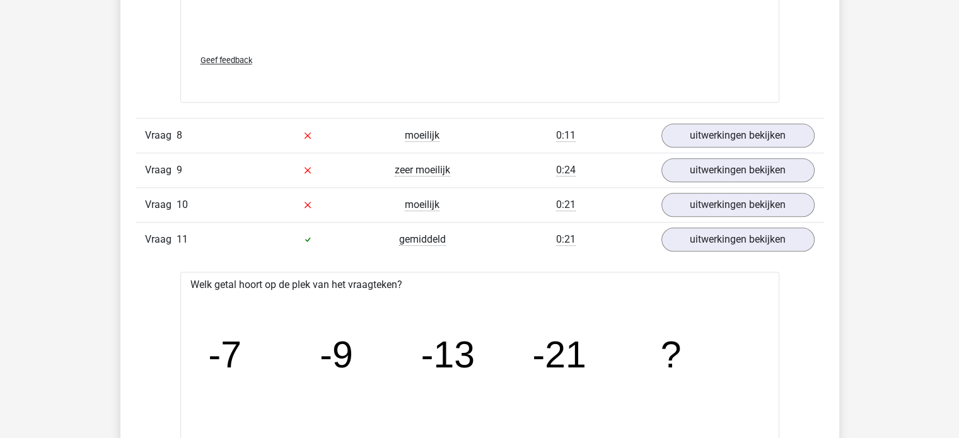
scroll to position [6264, 0]
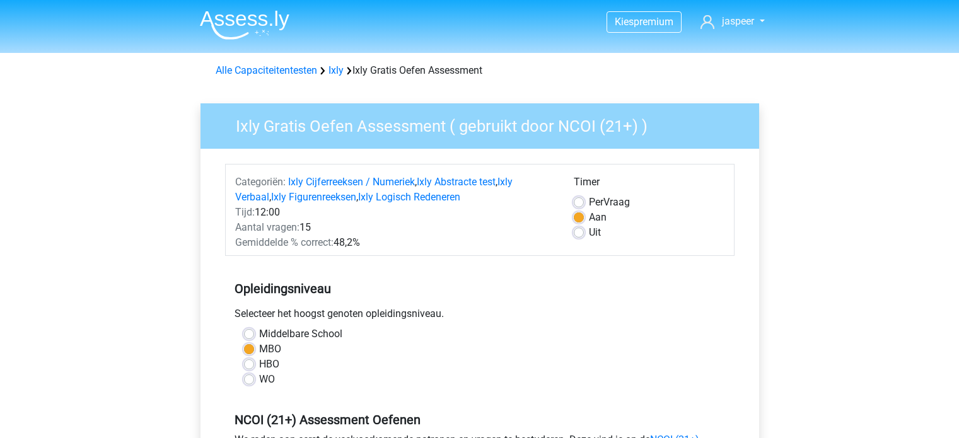
scroll to position [260, 0]
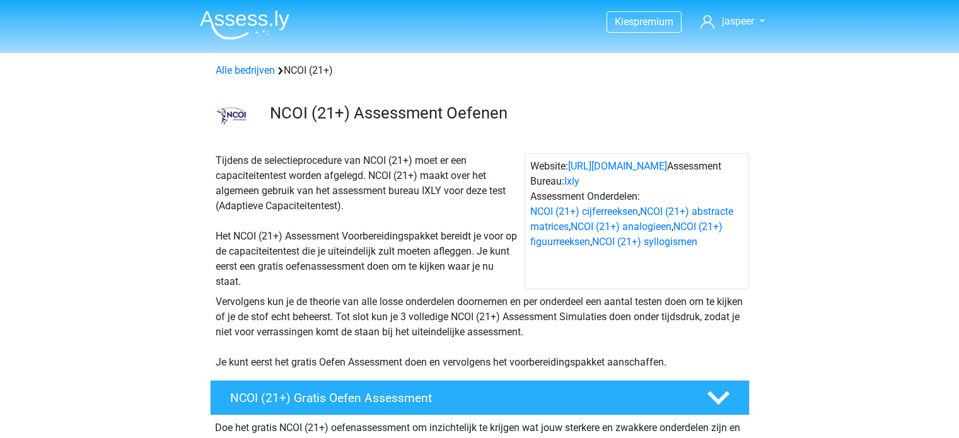
scroll to position [295, 0]
